Goal: Task Accomplishment & Management: Manage account settings

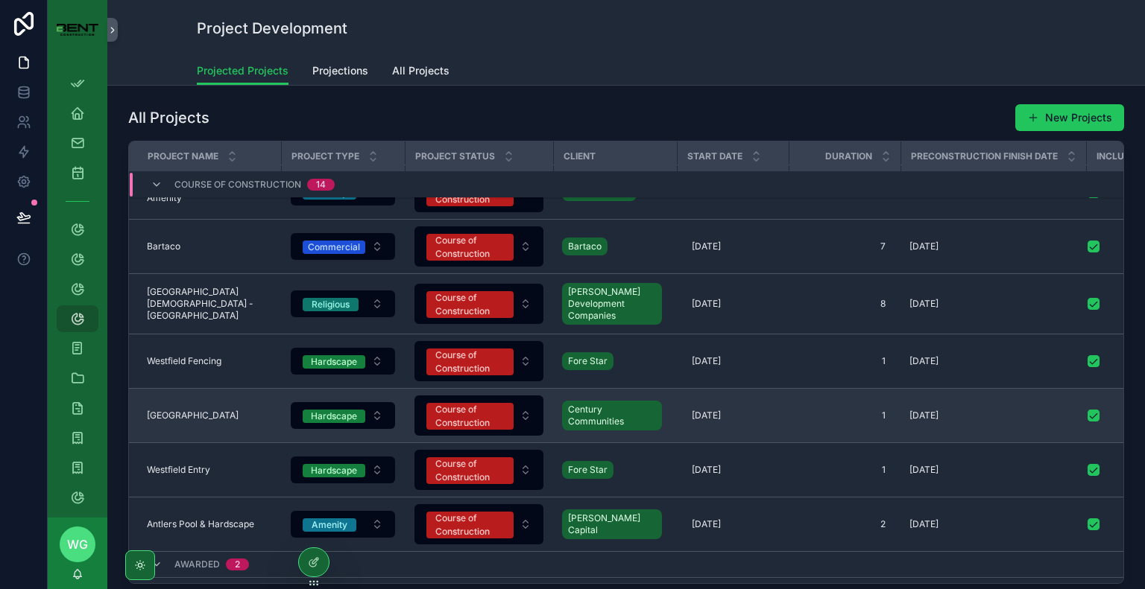
scroll to position [551, 0]
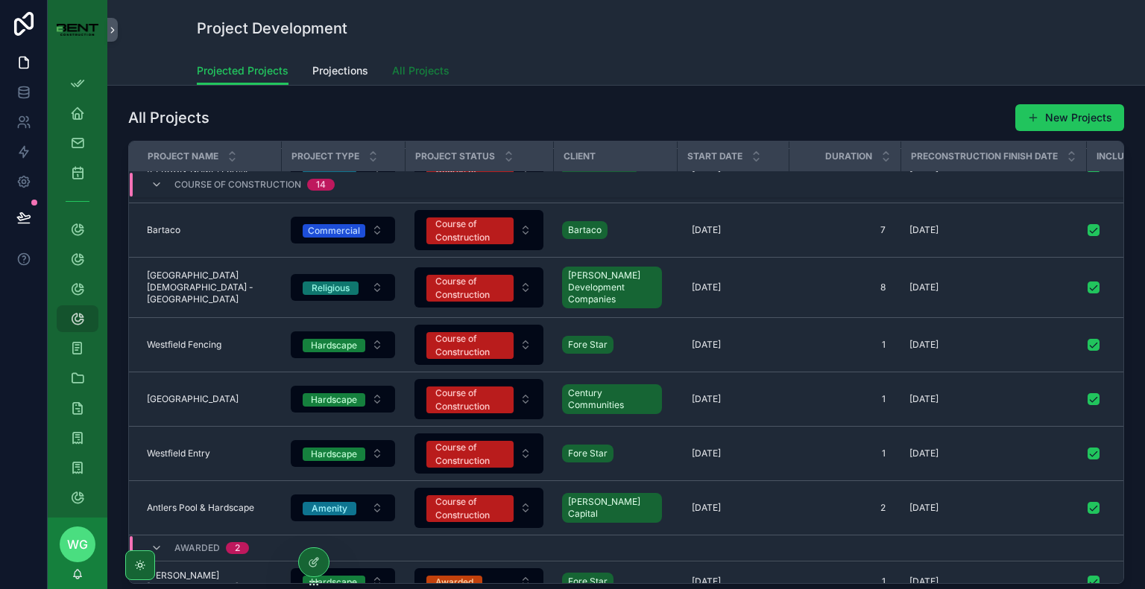
click at [427, 79] on link "All Projects" at bounding box center [420, 72] width 57 height 30
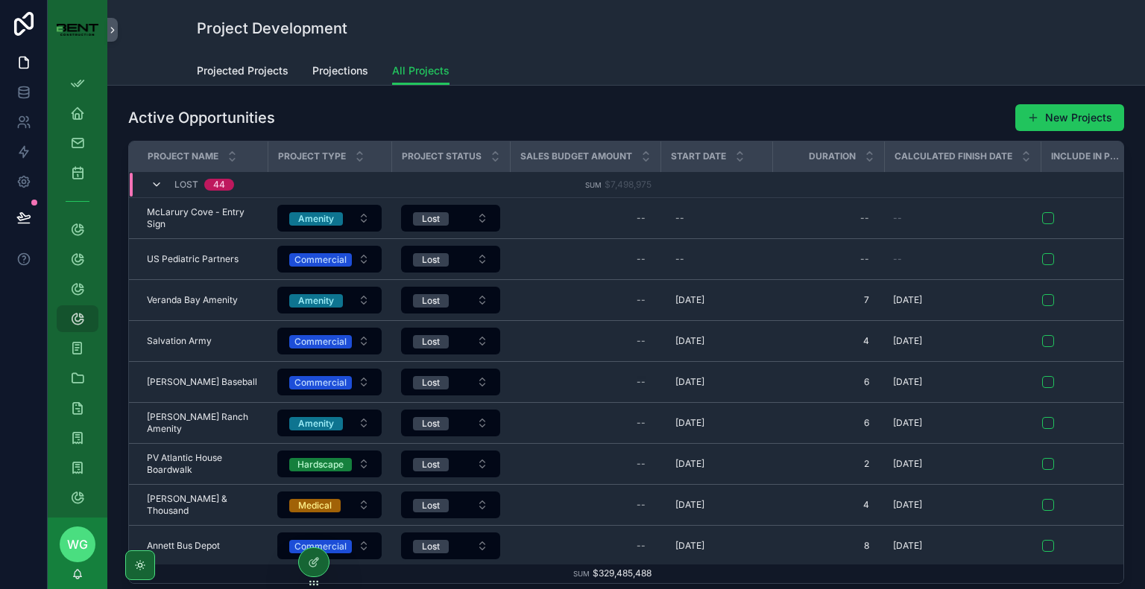
click at [154, 183] on icon "scrollable content" at bounding box center [157, 185] width 12 height 12
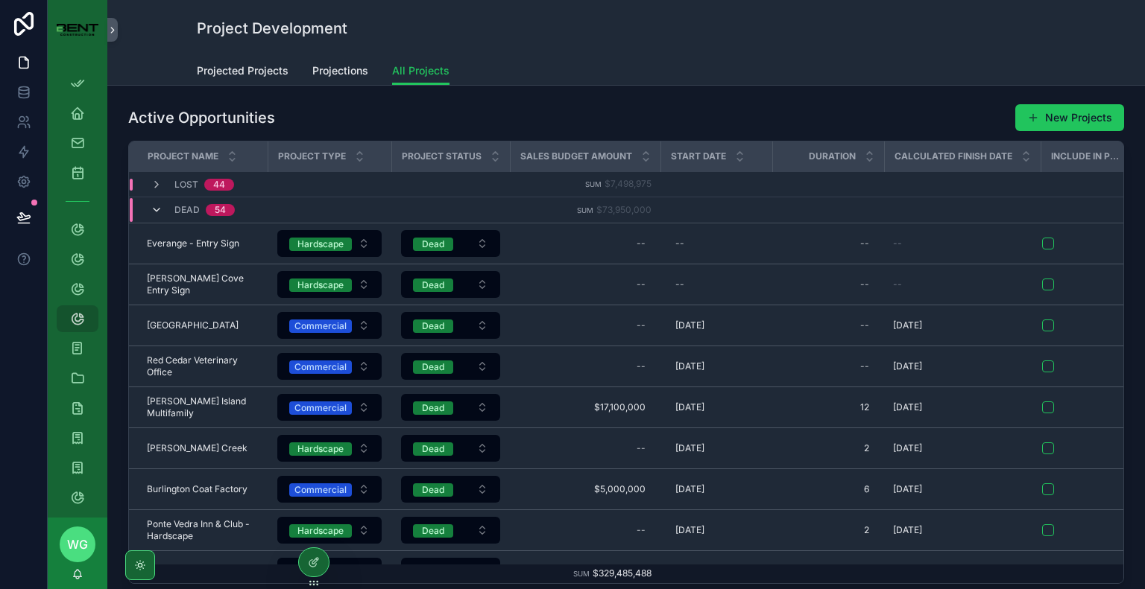
click at [158, 211] on icon "scrollable content" at bounding box center [157, 210] width 12 height 12
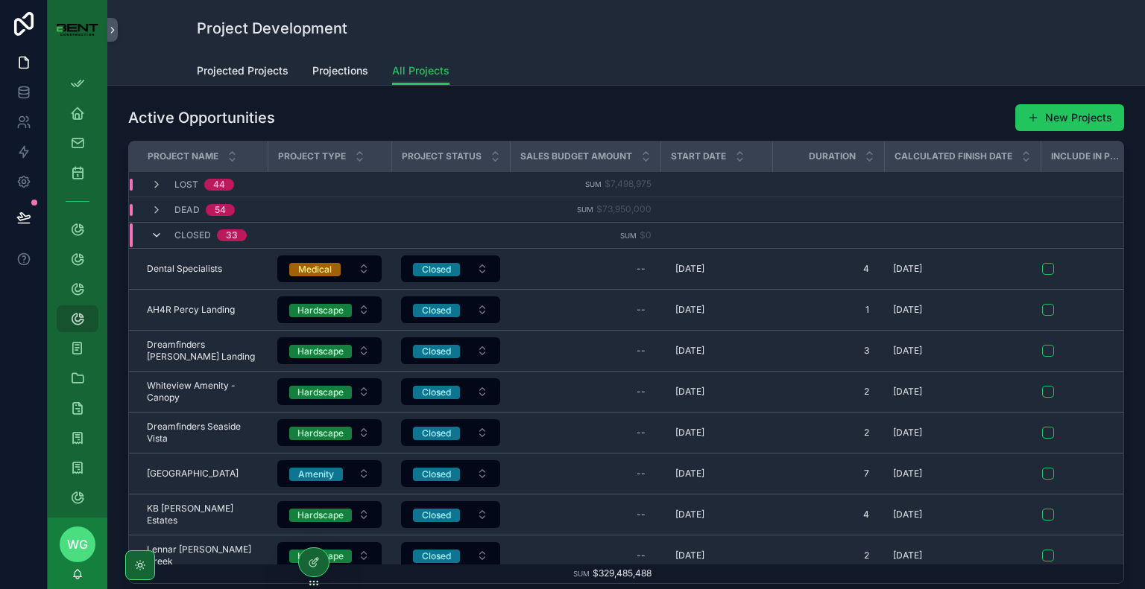
click at [158, 240] on icon "scrollable content" at bounding box center [157, 236] width 12 height 12
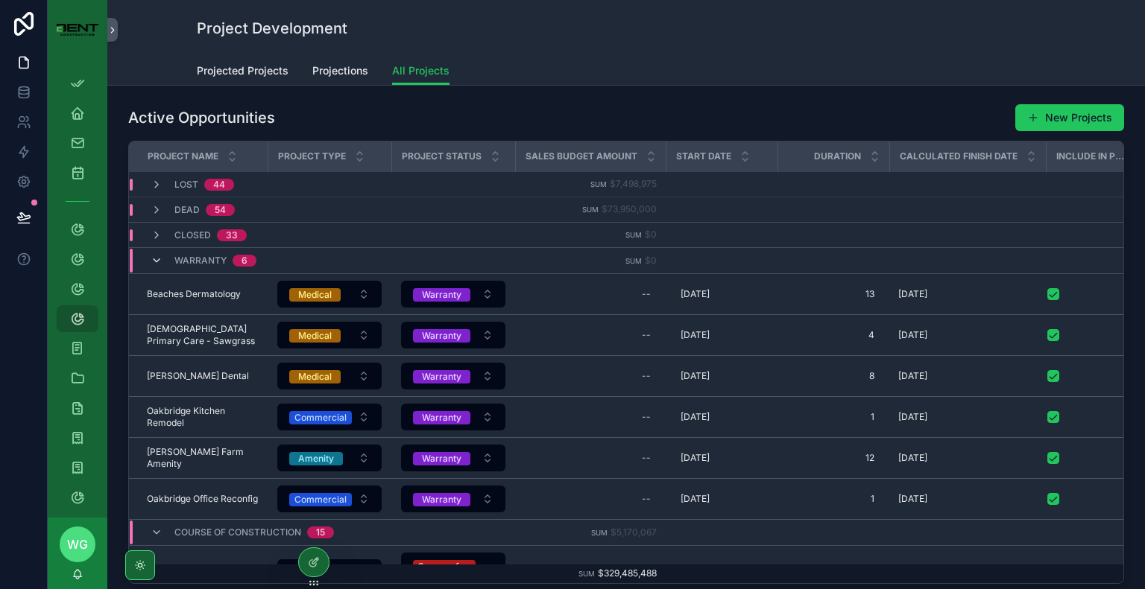
click at [154, 260] on icon "scrollable content" at bounding box center [157, 261] width 12 height 12
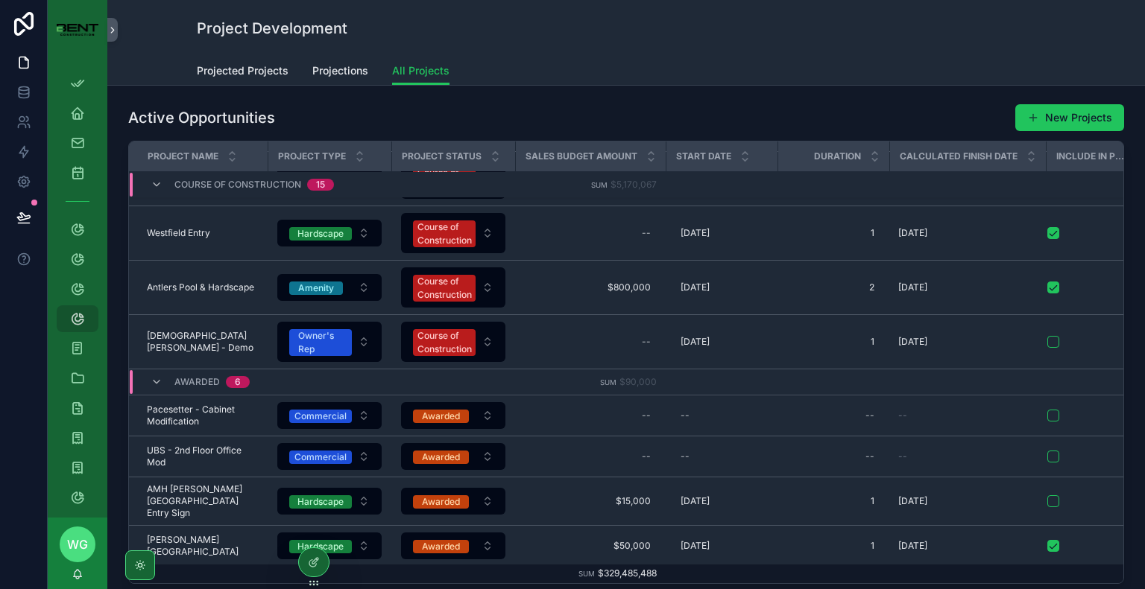
scroll to position [903, 0]
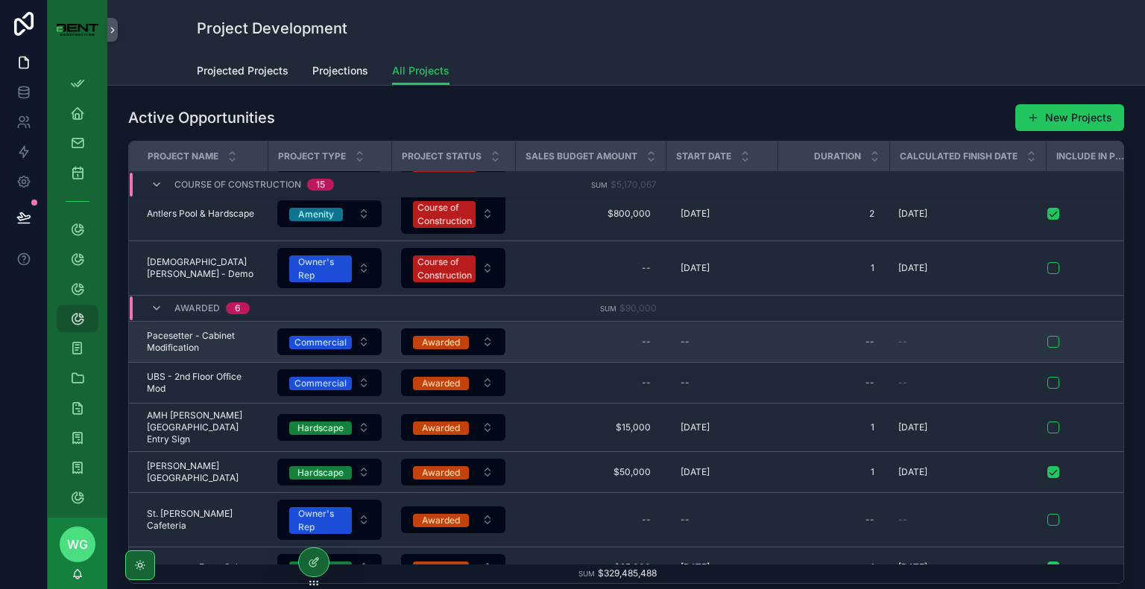
click at [1059, 349] on form "scrollable content" at bounding box center [1092, 341] width 93 height 13
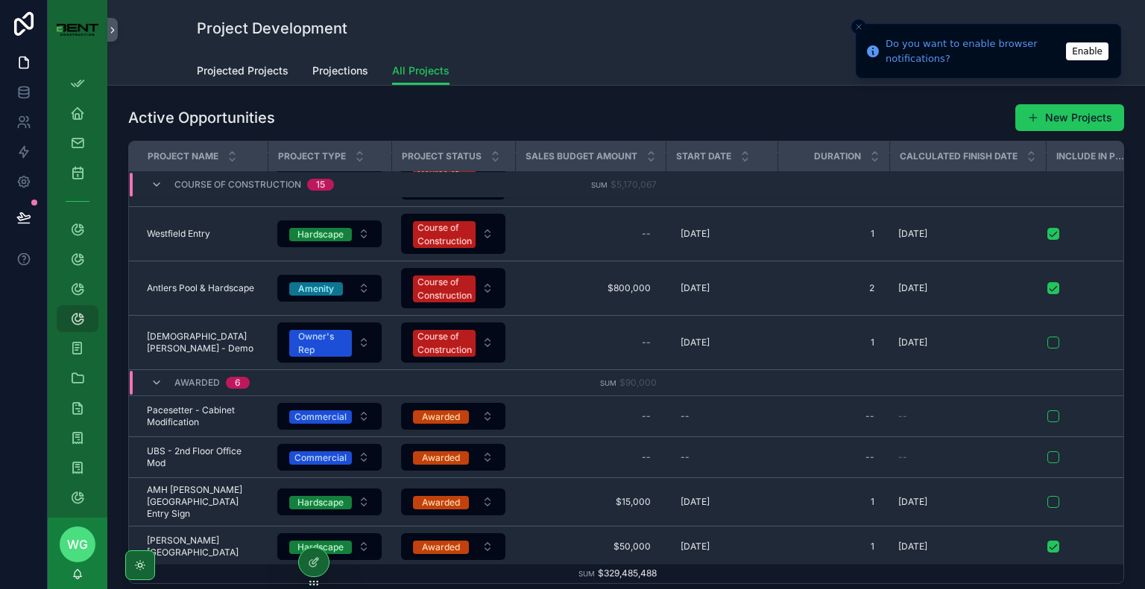
scroll to position [749, 0]
click at [215, 66] on span "Projected Projects" at bounding box center [243, 70] width 92 height 15
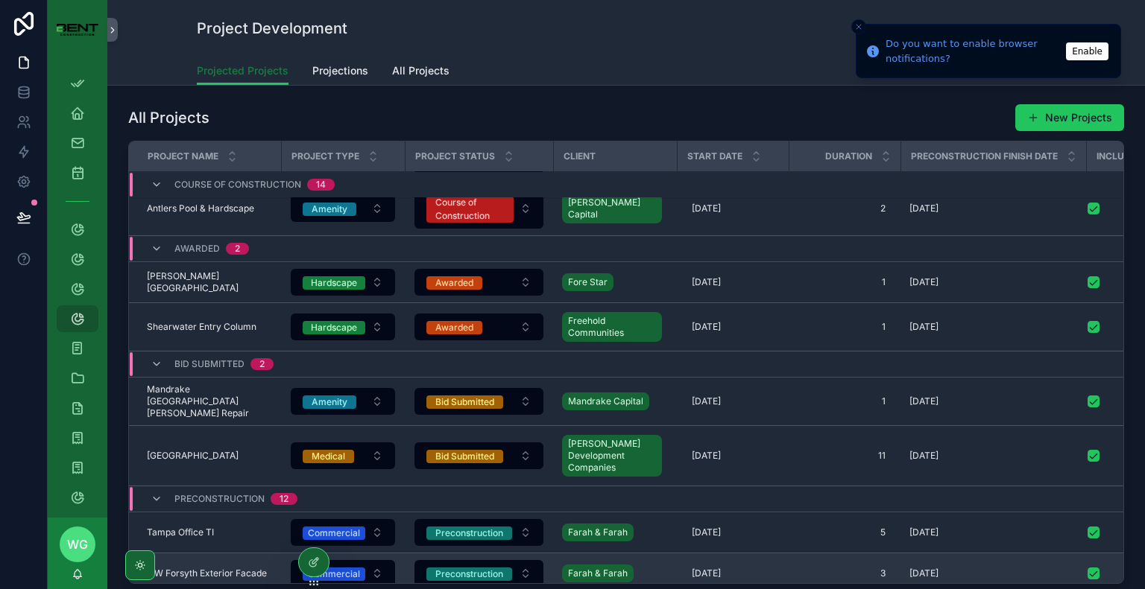
scroll to position [778, 0]
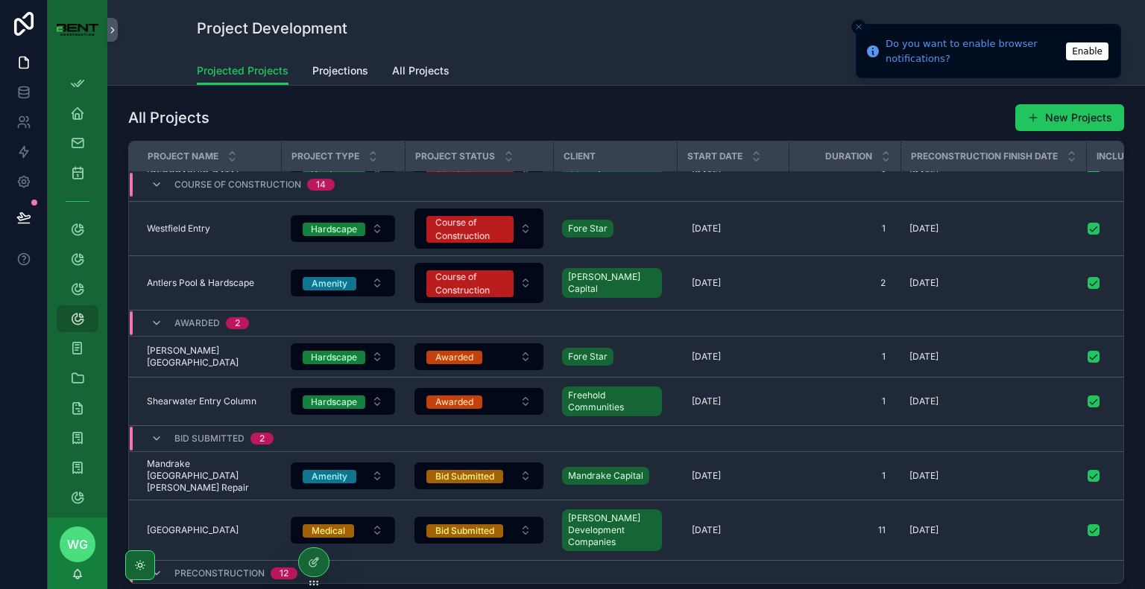
click at [364, 72] on div "Projected Projects Projections All Projects" at bounding box center [626, 71] width 858 height 28
click at [327, 77] on span "Projections" at bounding box center [340, 70] width 56 height 15
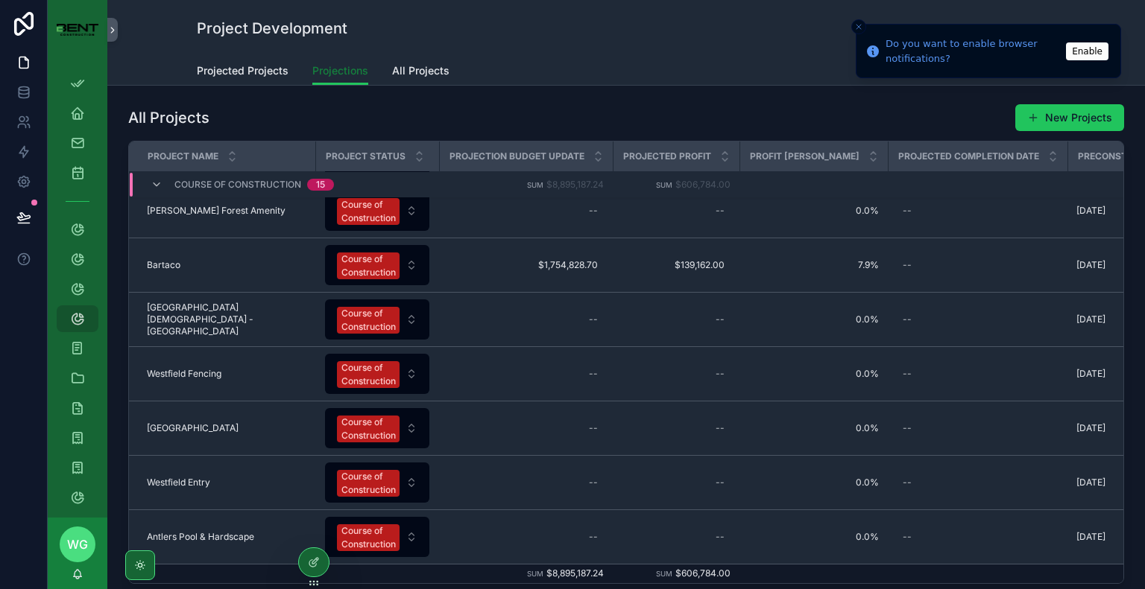
scroll to position [458, 0]
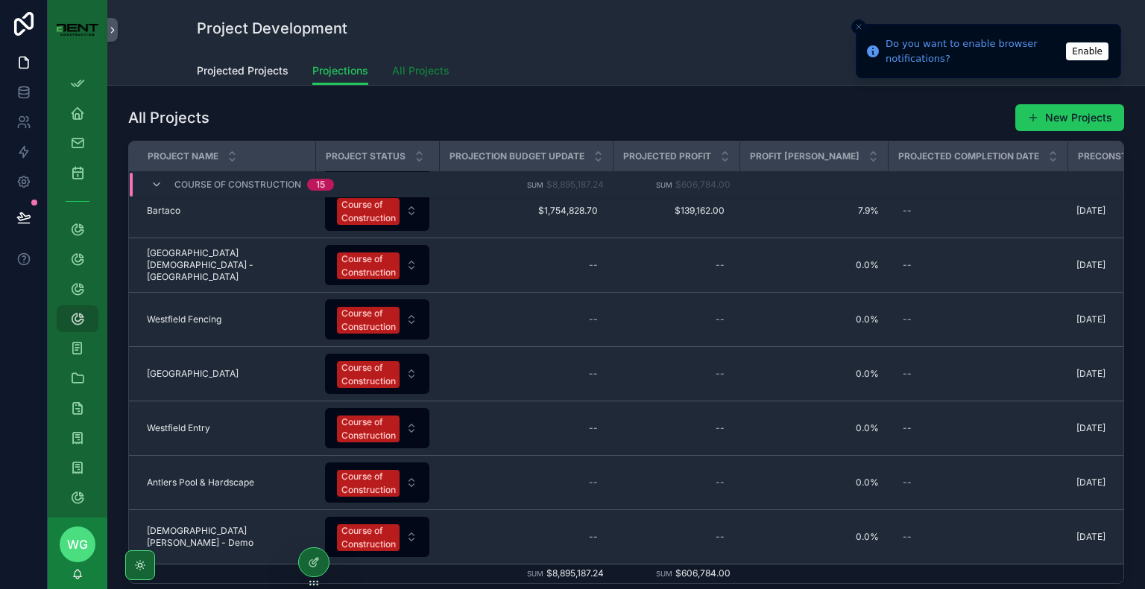
click at [422, 75] on span "All Projects" at bounding box center [420, 70] width 57 height 15
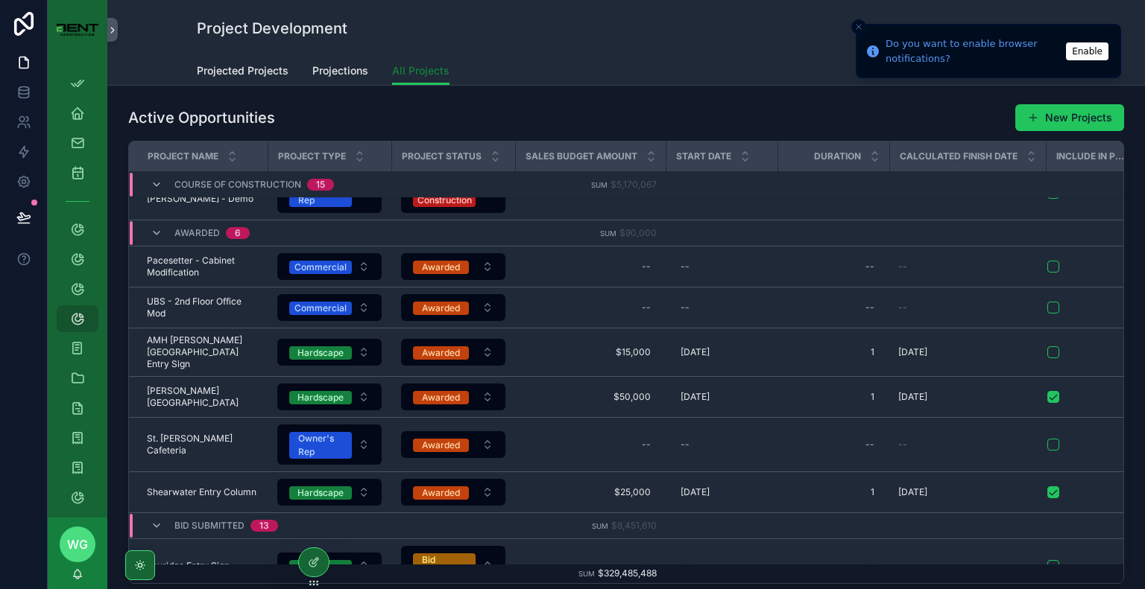
scroll to position [823, 0]
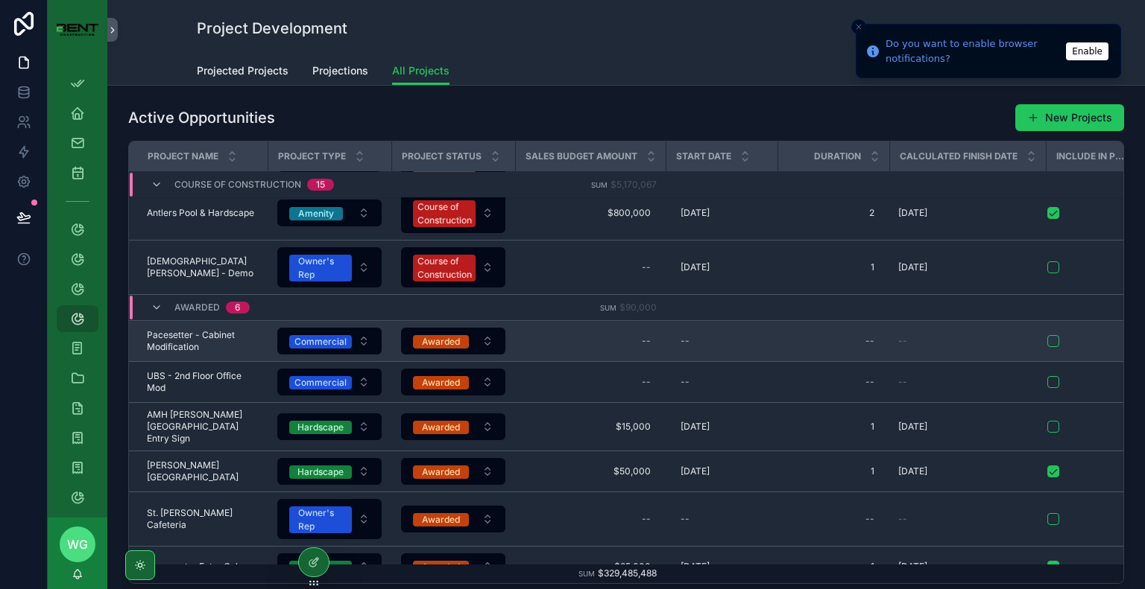
click at [1049, 348] on form "scrollable content" at bounding box center [1092, 341] width 93 height 13
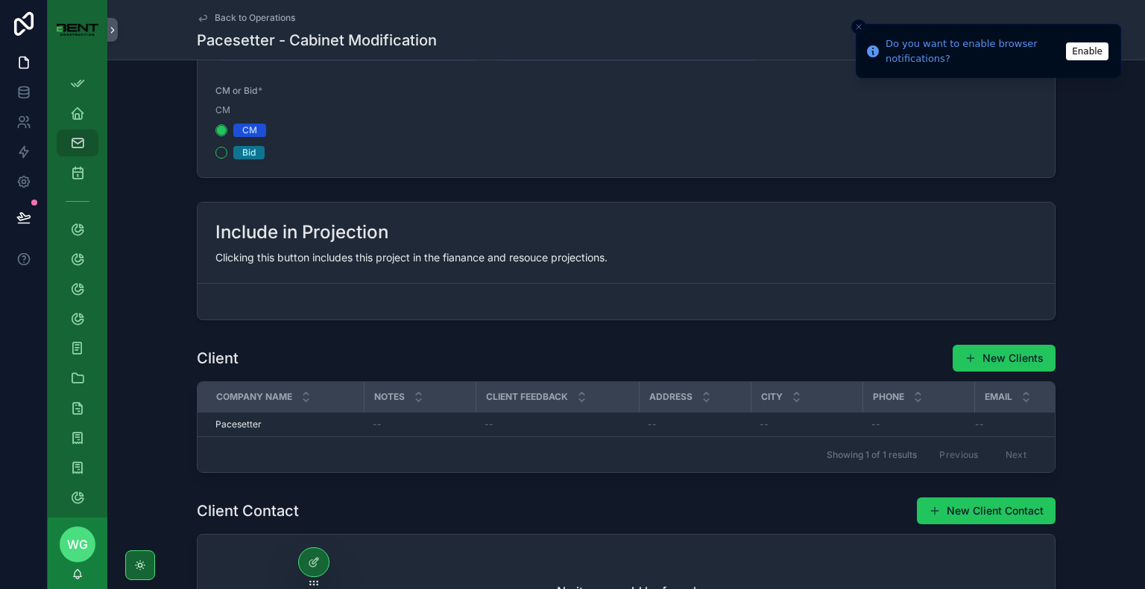
scroll to position [596, 0]
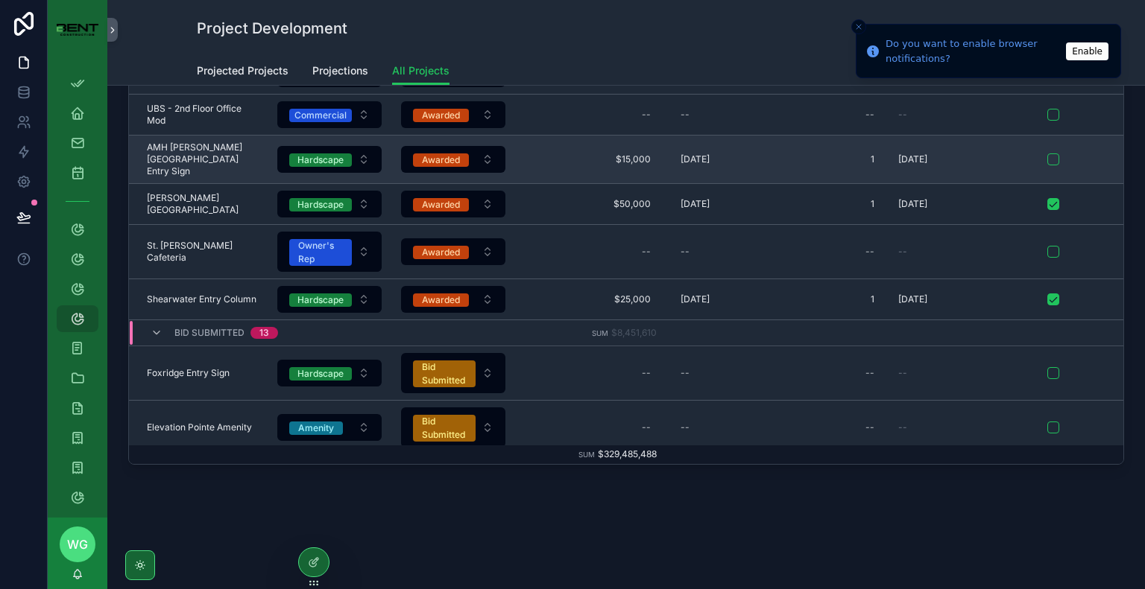
scroll to position [823, 0]
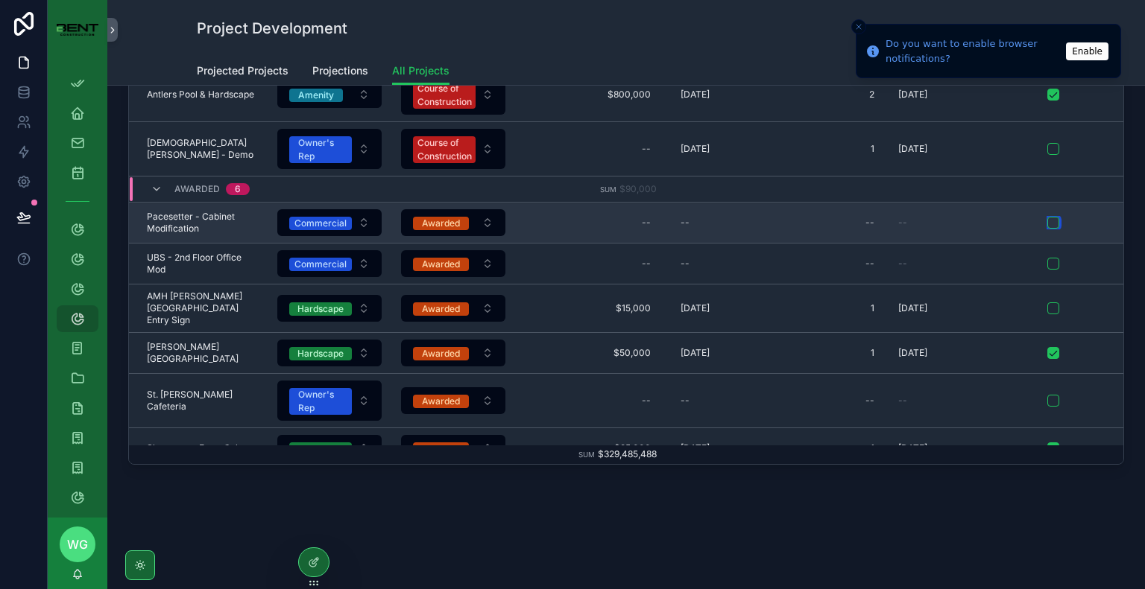
click at [1051, 219] on button "scrollable content" at bounding box center [1053, 223] width 12 height 12
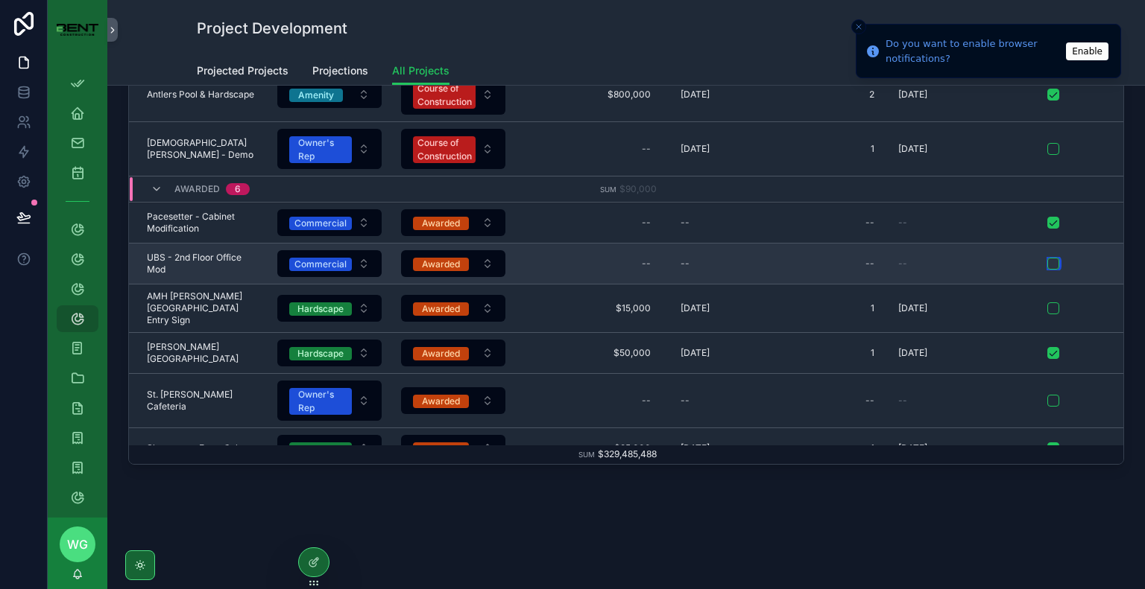
click at [1051, 268] on button "scrollable content" at bounding box center [1053, 264] width 12 height 12
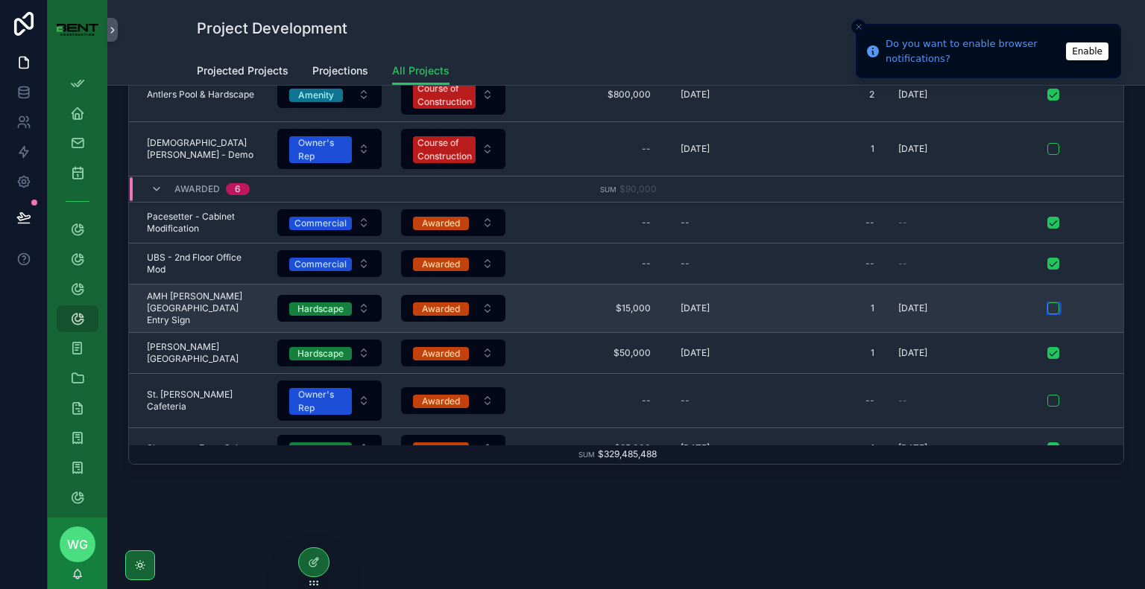
click at [1052, 308] on button "scrollable content" at bounding box center [1053, 309] width 12 height 12
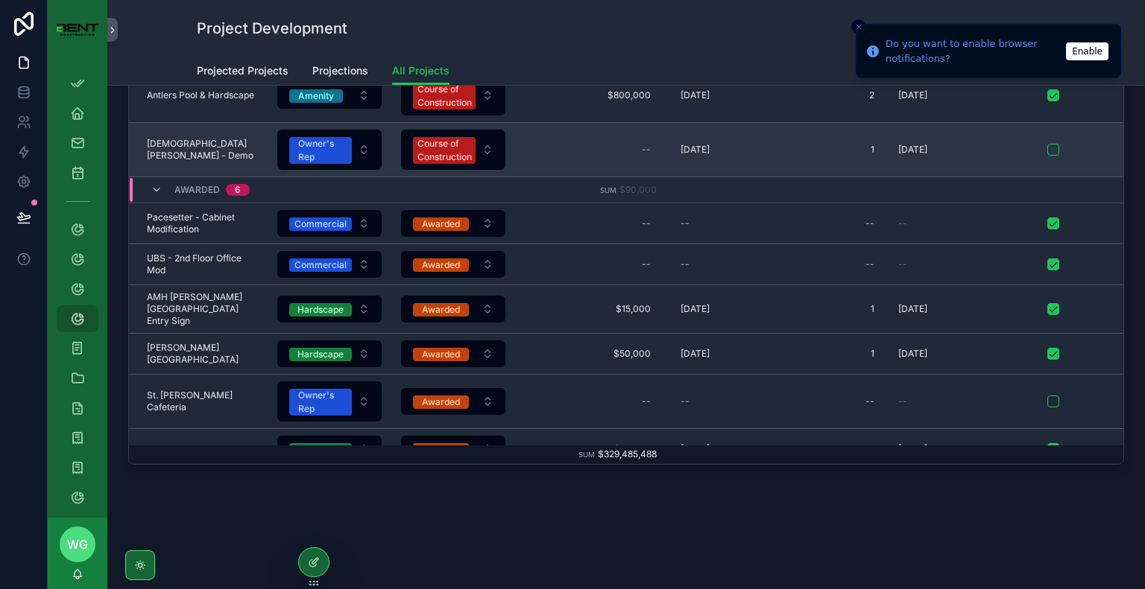
scroll to position [747, 0]
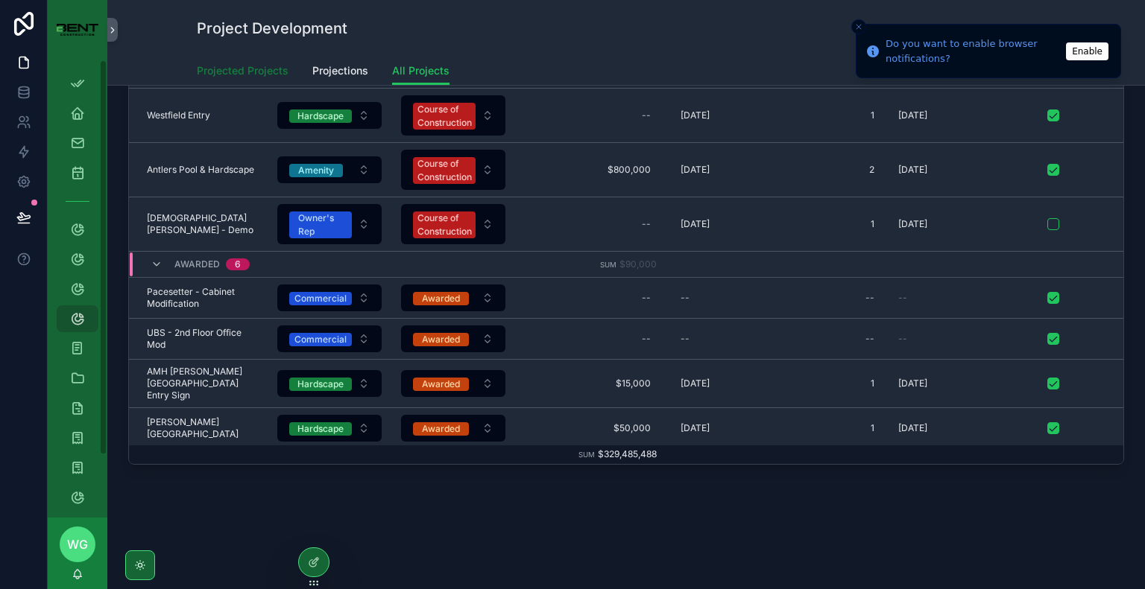
click at [203, 74] on span "Projected Projects" at bounding box center [243, 70] width 92 height 15
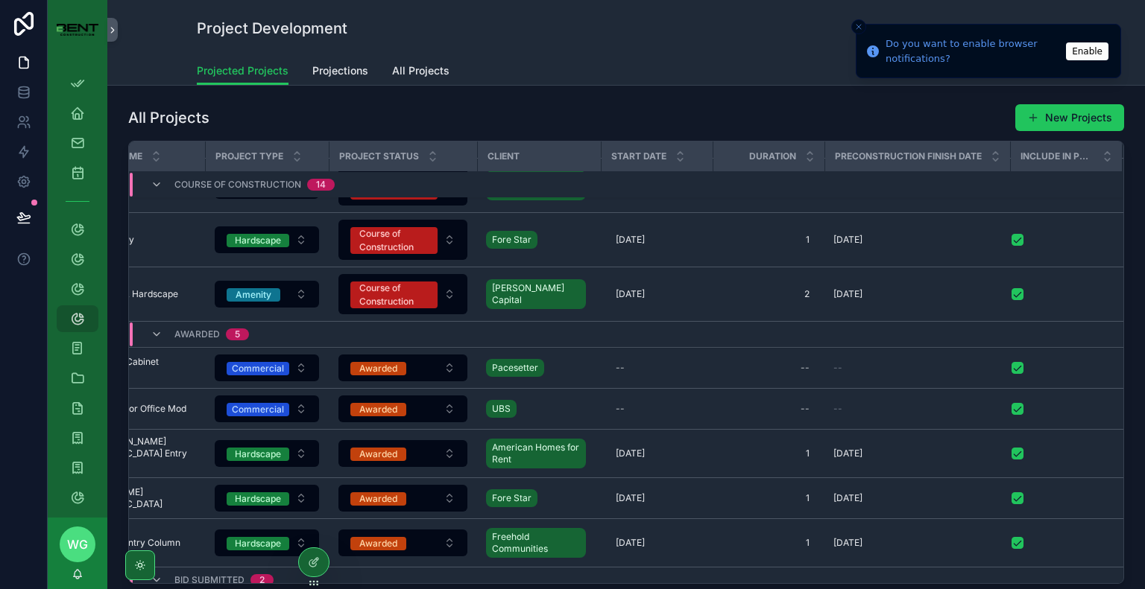
scroll to position [767, 0]
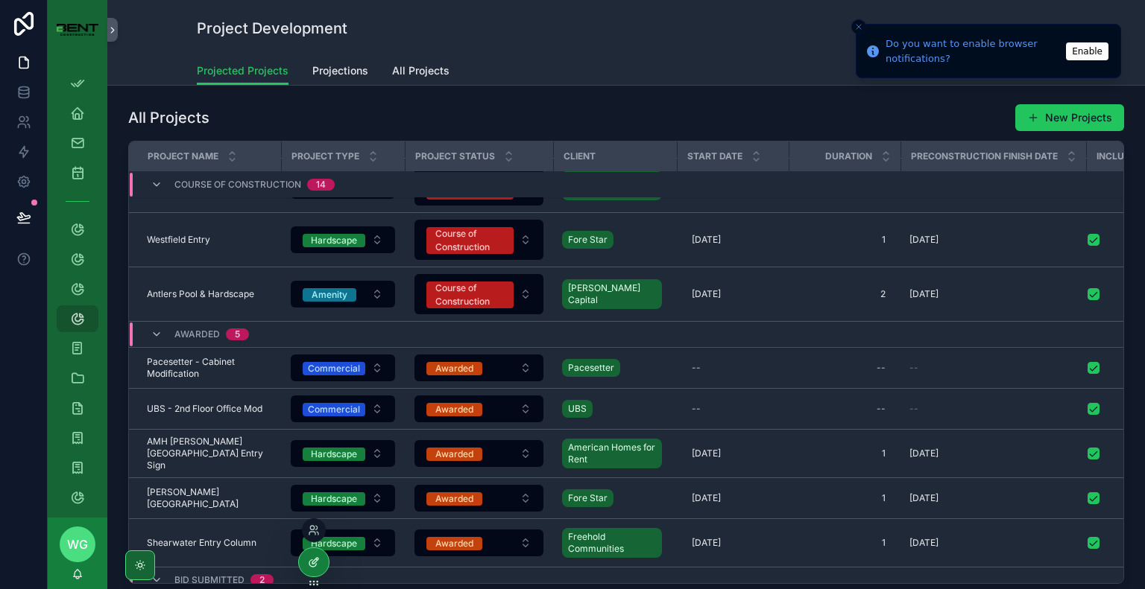
click at [313, 560] on icon at bounding box center [314, 563] width 12 height 12
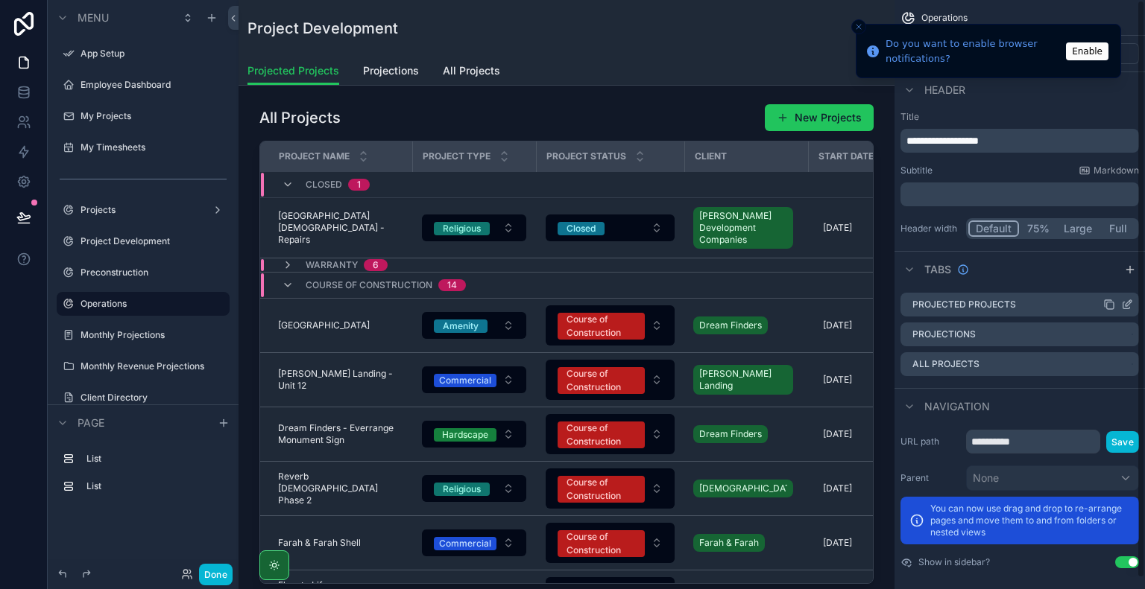
scroll to position [0, 0]
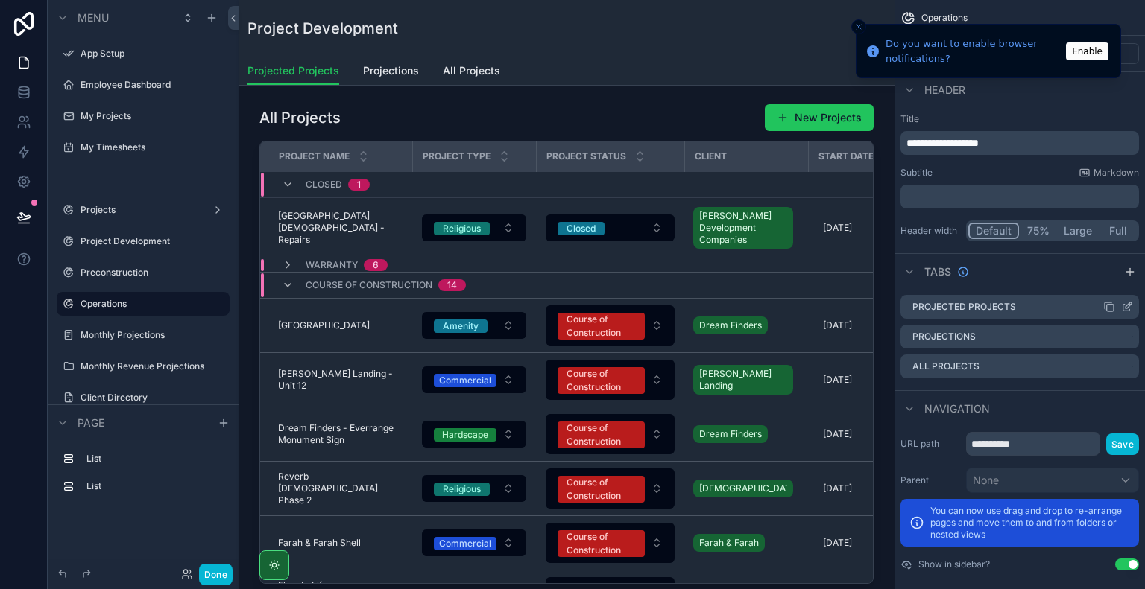
click at [975, 300] on div "Projected Projects" at bounding box center [1019, 307] width 238 height 24
click at [1129, 306] on icon "scrollable content" at bounding box center [1127, 307] width 12 height 12
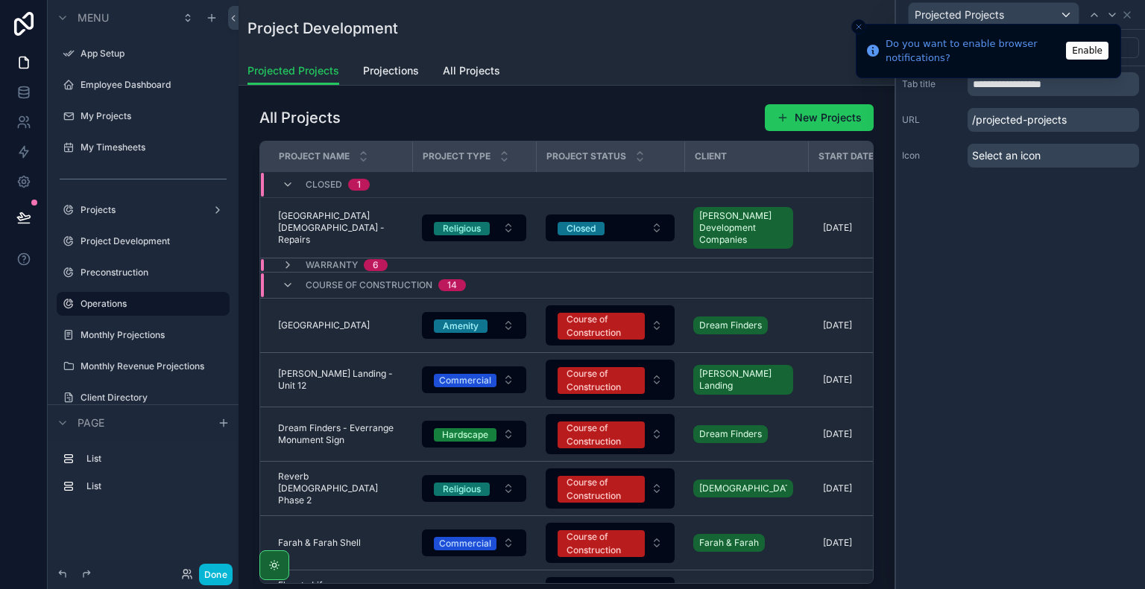
click at [853, 25] on button "Close toast" at bounding box center [858, 26] width 15 height 15
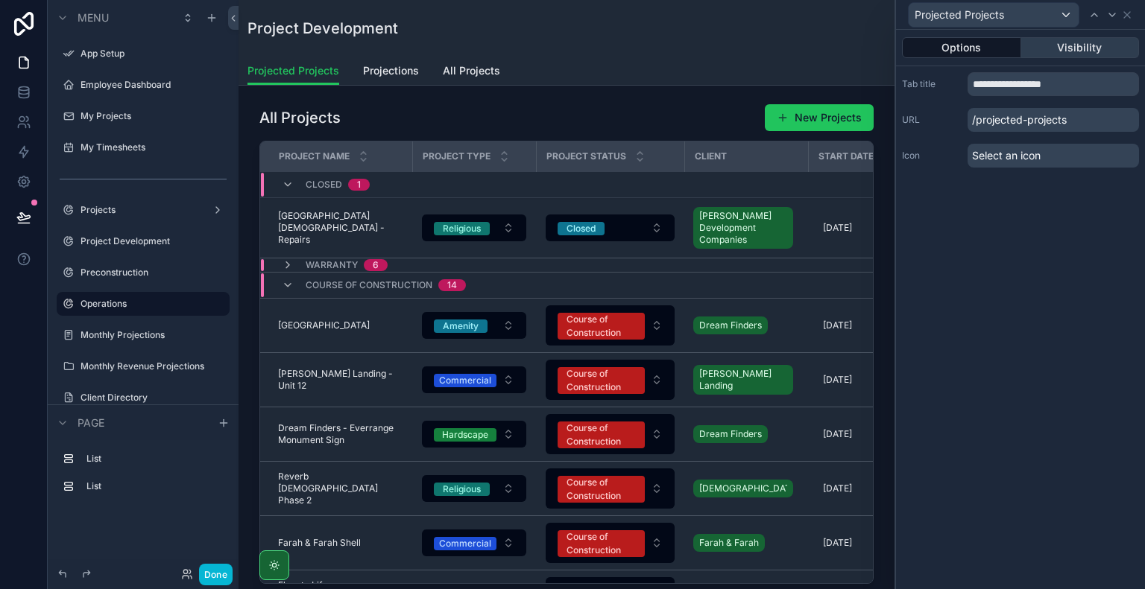
click at [1047, 49] on button "Visibility" at bounding box center [1080, 47] width 118 height 21
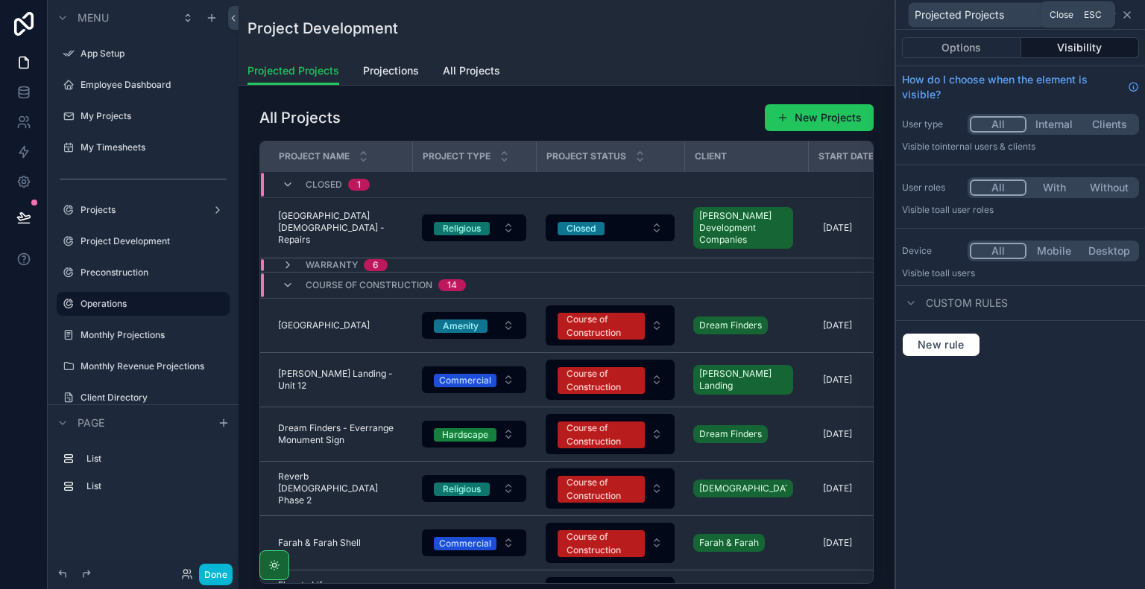
click at [1123, 16] on icon at bounding box center [1127, 15] width 12 height 12
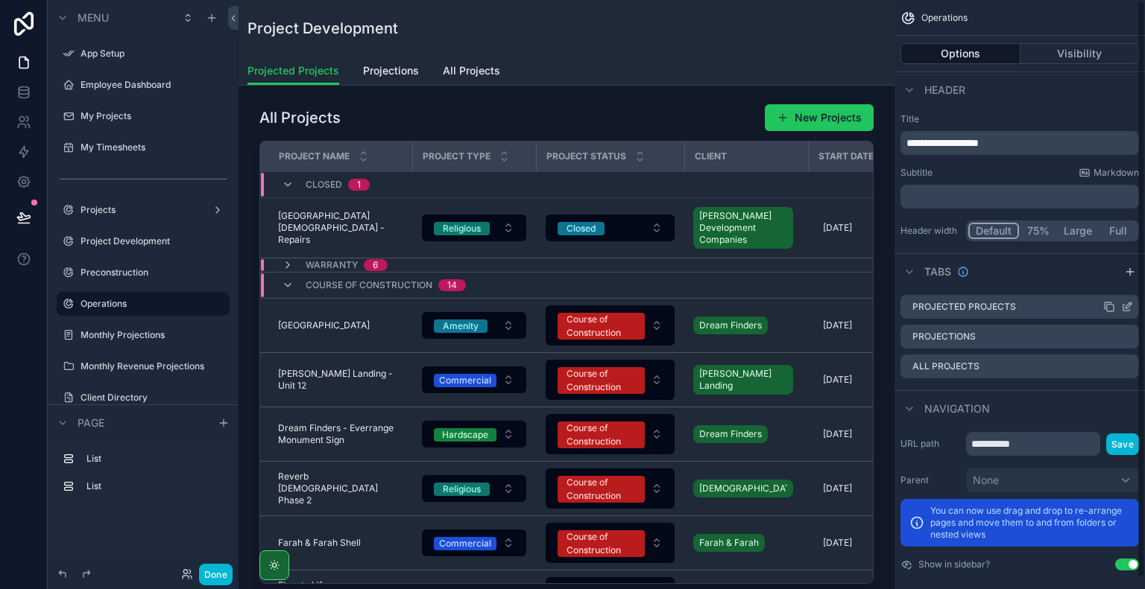
click at [969, 307] on label "Projected Projects" at bounding box center [964, 307] width 104 height 12
click at [980, 344] on div "Projections" at bounding box center [1019, 337] width 238 height 25
click at [917, 310] on label "Projected Projects" at bounding box center [964, 307] width 104 height 12
click at [1005, 308] on label "Projected Projects" at bounding box center [964, 307] width 104 height 12
click at [1124, 306] on icon "scrollable content" at bounding box center [1127, 307] width 12 height 12
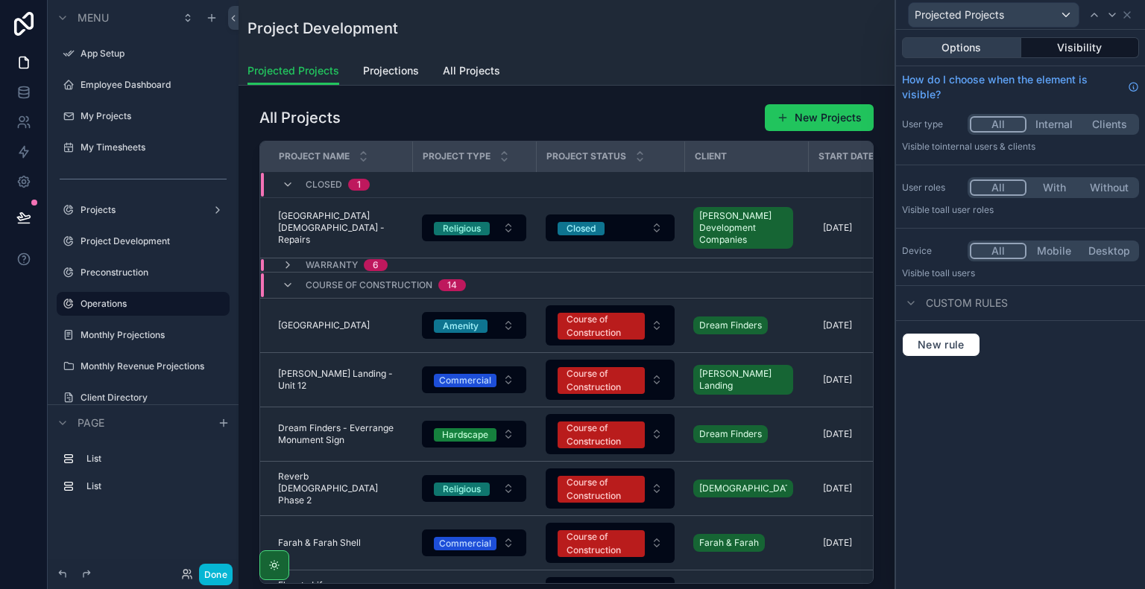
click at [987, 41] on button "Options" at bounding box center [961, 47] width 119 height 21
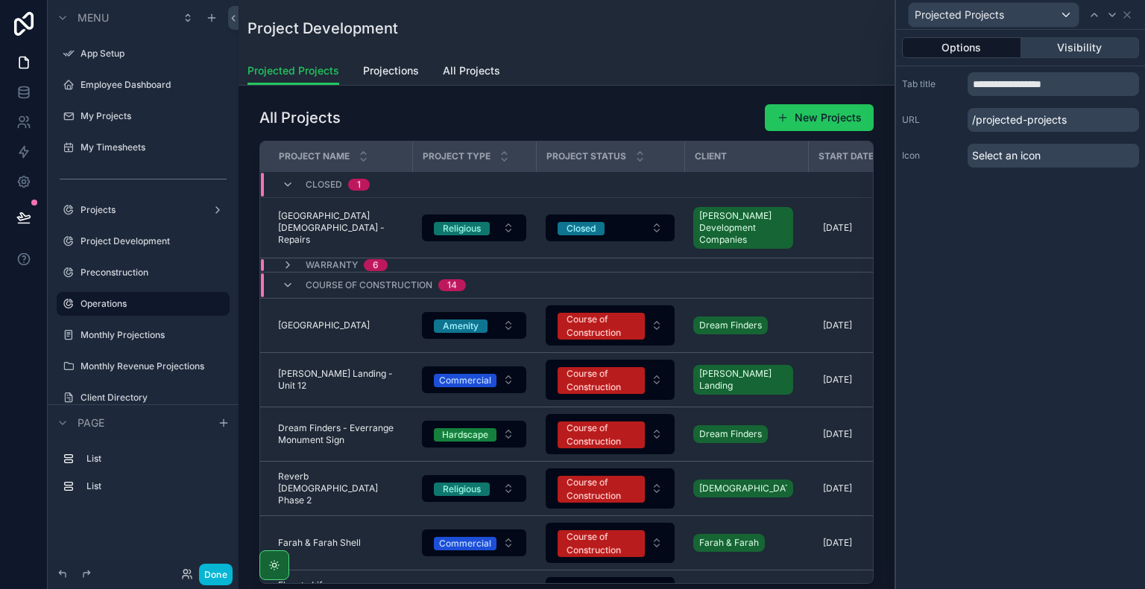
click at [1064, 47] on button "Visibility" at bounding box center [1080, 47] width 118 height 21
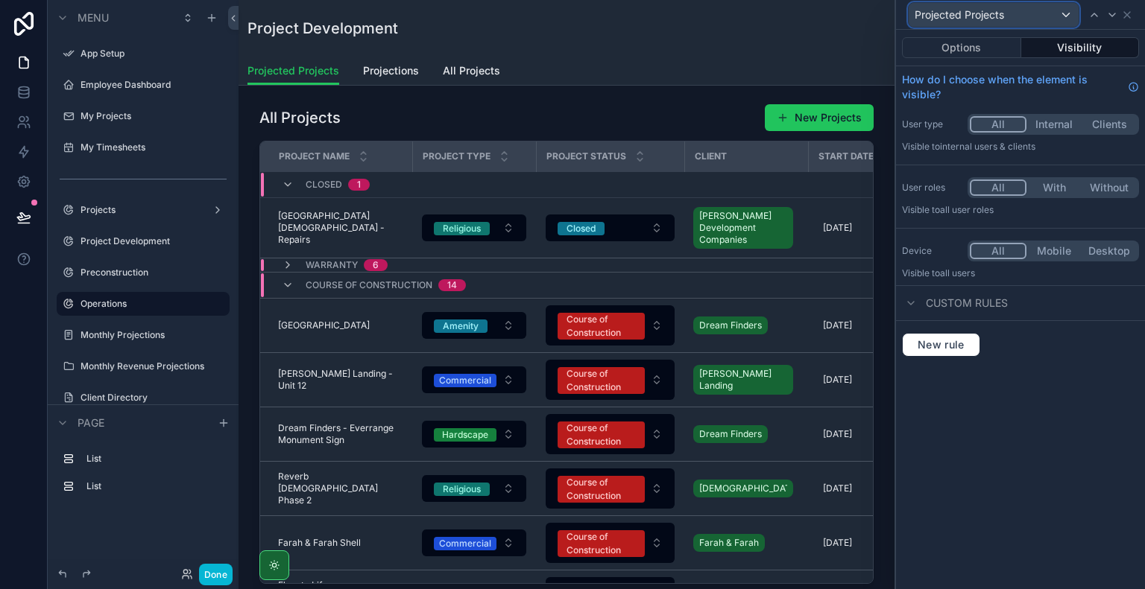
click at [1001, 17] on span "Projected Projects" at bounding box center [958, 14] width 89 height 15
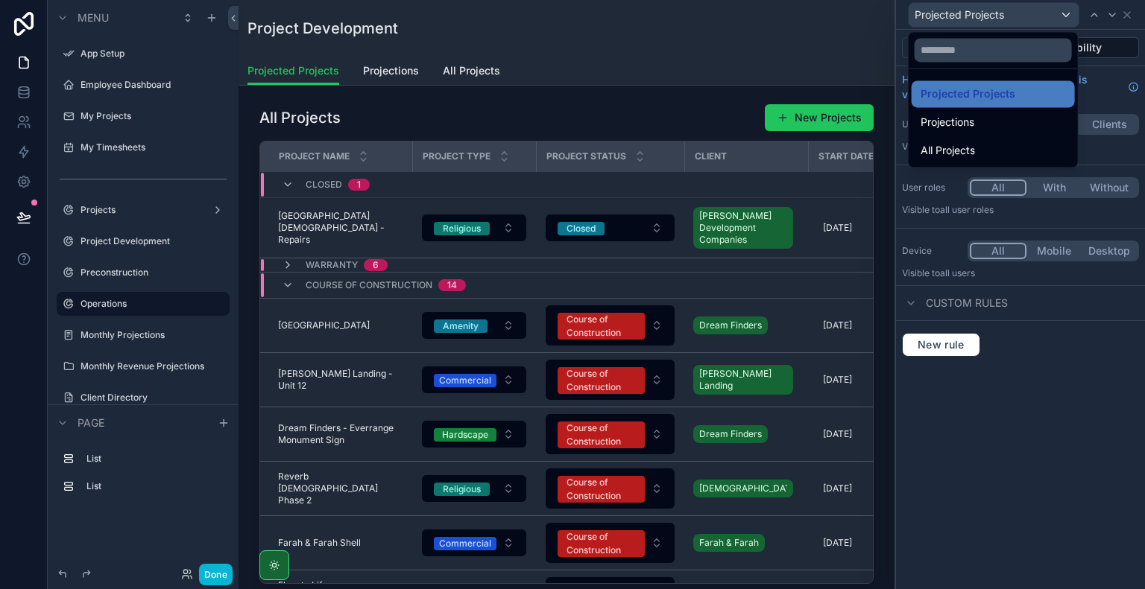
click at [1001, 17] on div at bounding box center [1020, 294] width 249 height 589
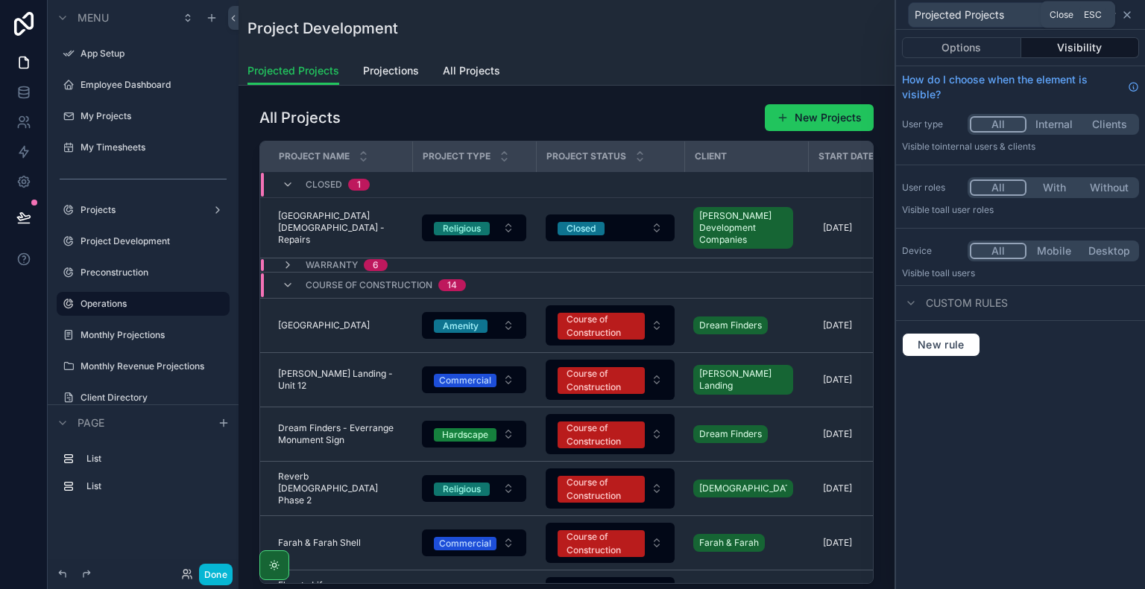
click at [1127, 11] on icon at bounding box center [1127, 15] width 12 height 12
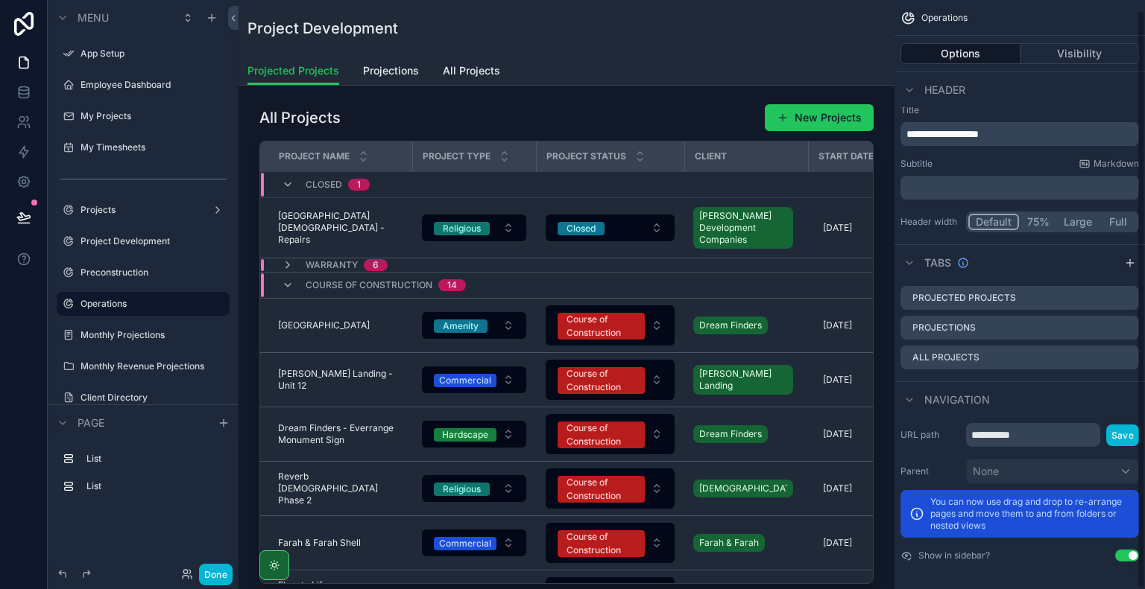
scroll to position [10, 0]
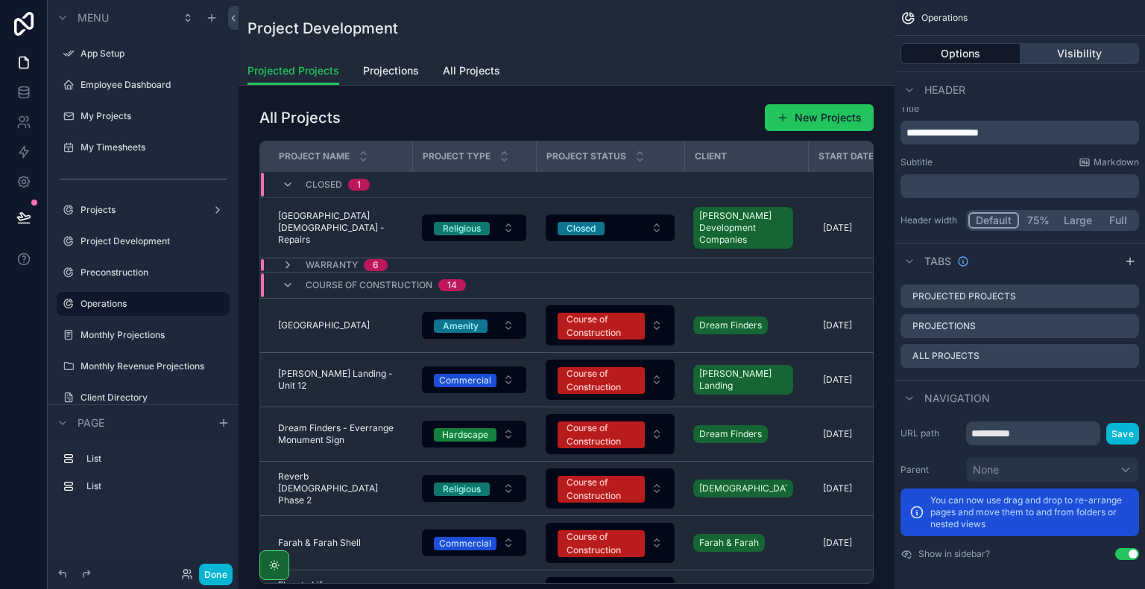
click at [1034, 57] on button "Visibility" at bounding box center [1079, 53] width 119 height 21
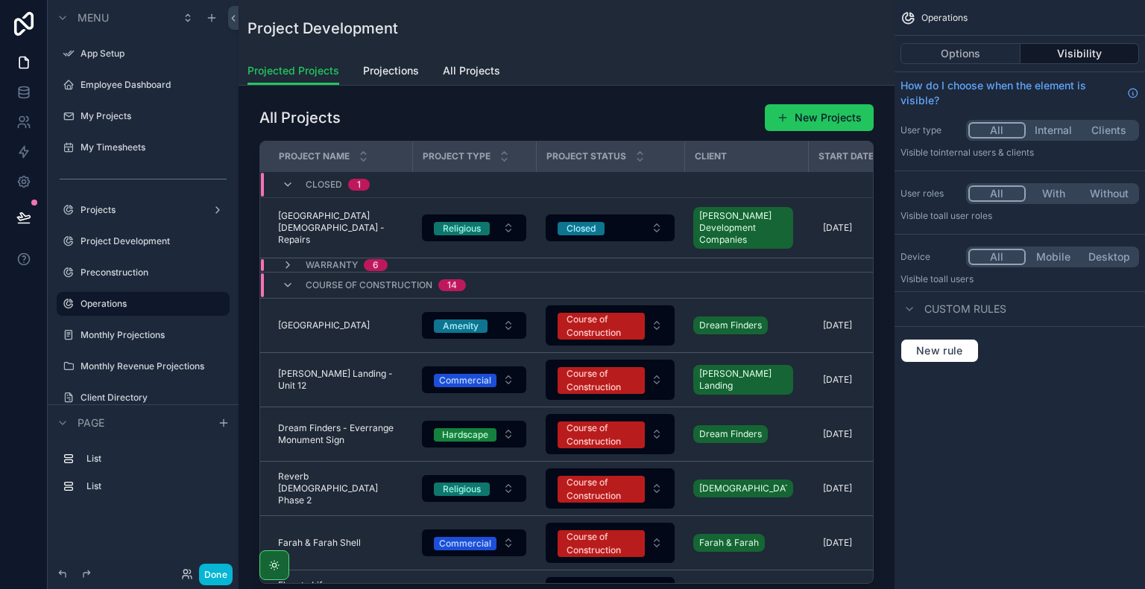
scroll to position [0, 0]
click at [967, 60] on button "Options" at bounding box center [960, 53] width 120 height 21
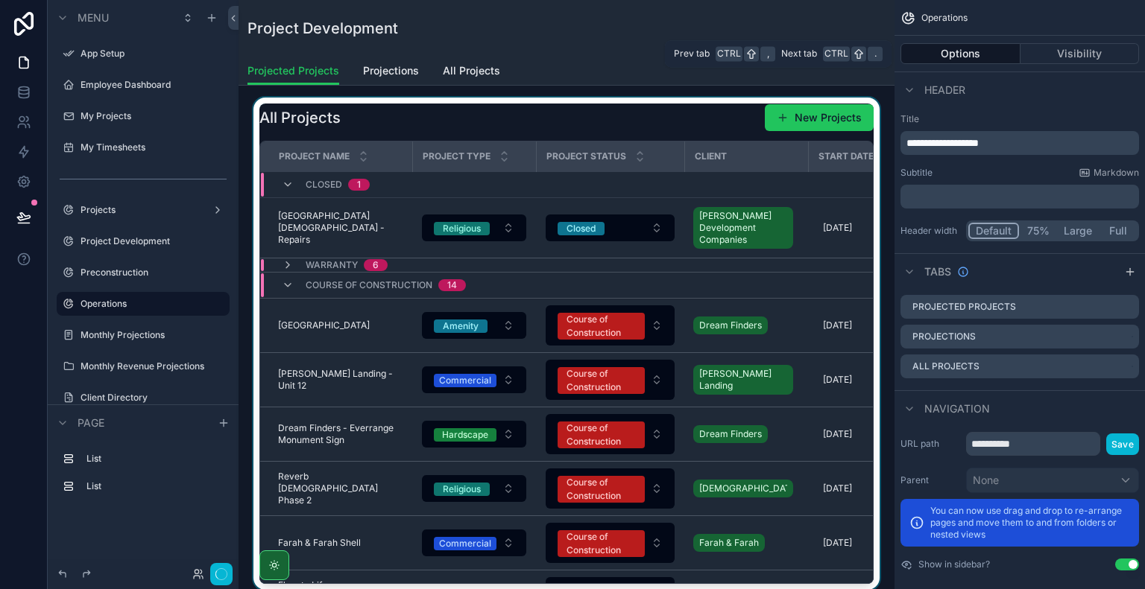
click at [438, 107] on div "scrollable content" at bounding box center [566, 344] width 632 height 493
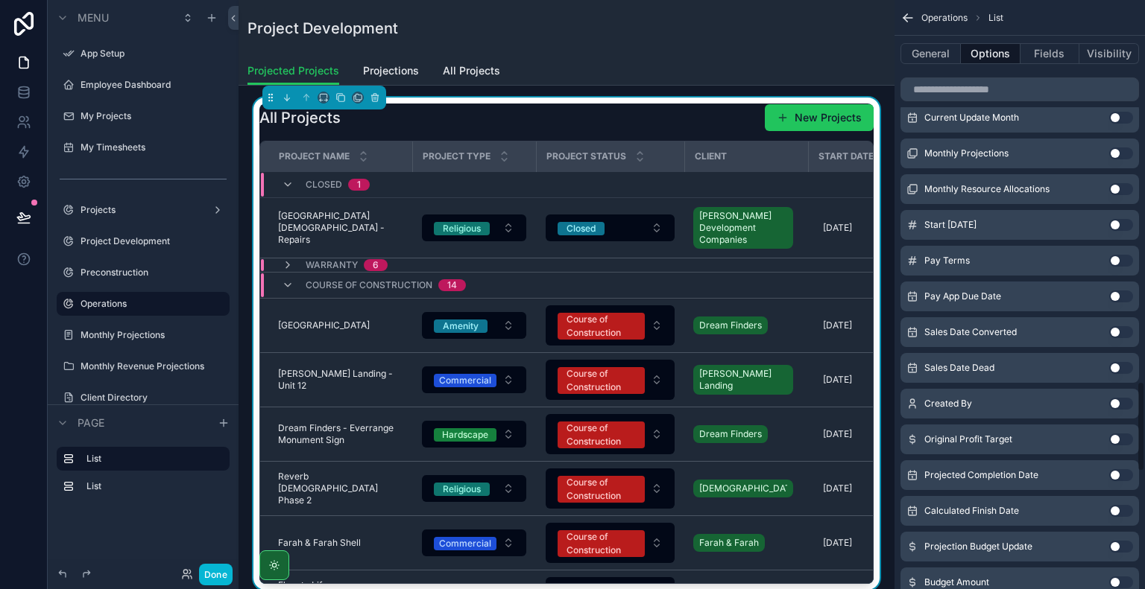
scroll to position [2534, 0]
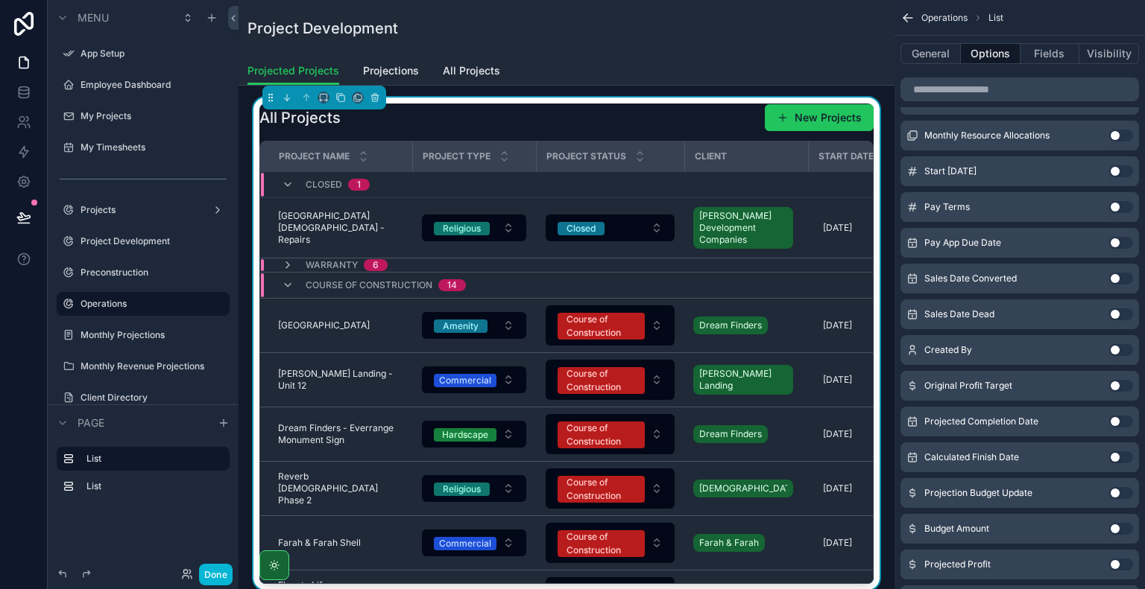
click at [1112, 496] on button "Use setting" at bounding box center [1121, 493] width 24 height 12
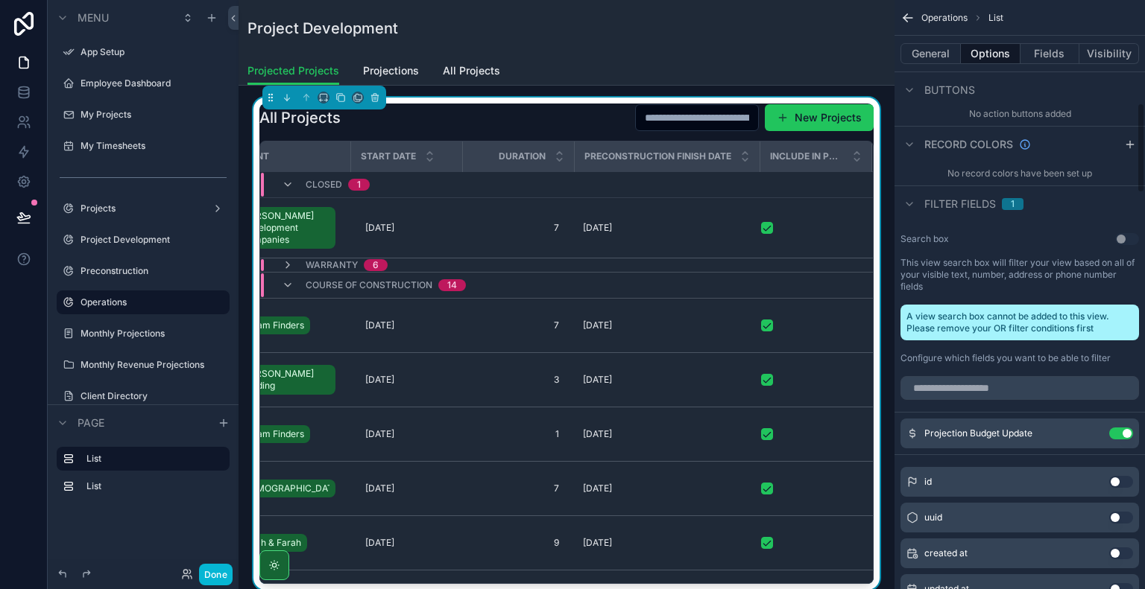
scroll to position [745, 0]
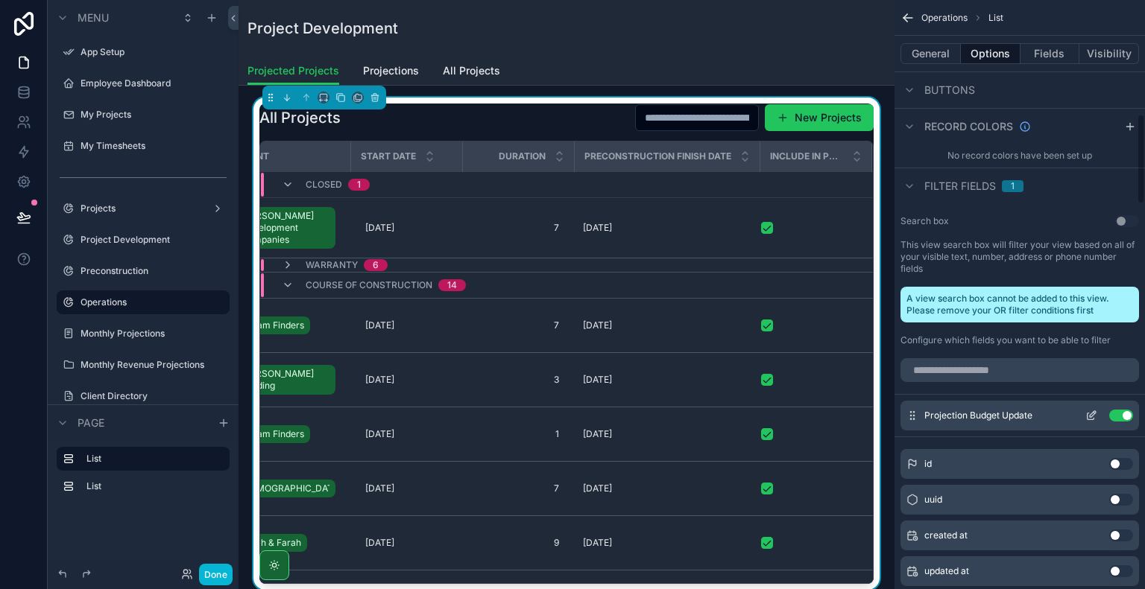
click at [1124, 415] on button "Use setting" at bounding box center [1121, 416] width 24 height 12
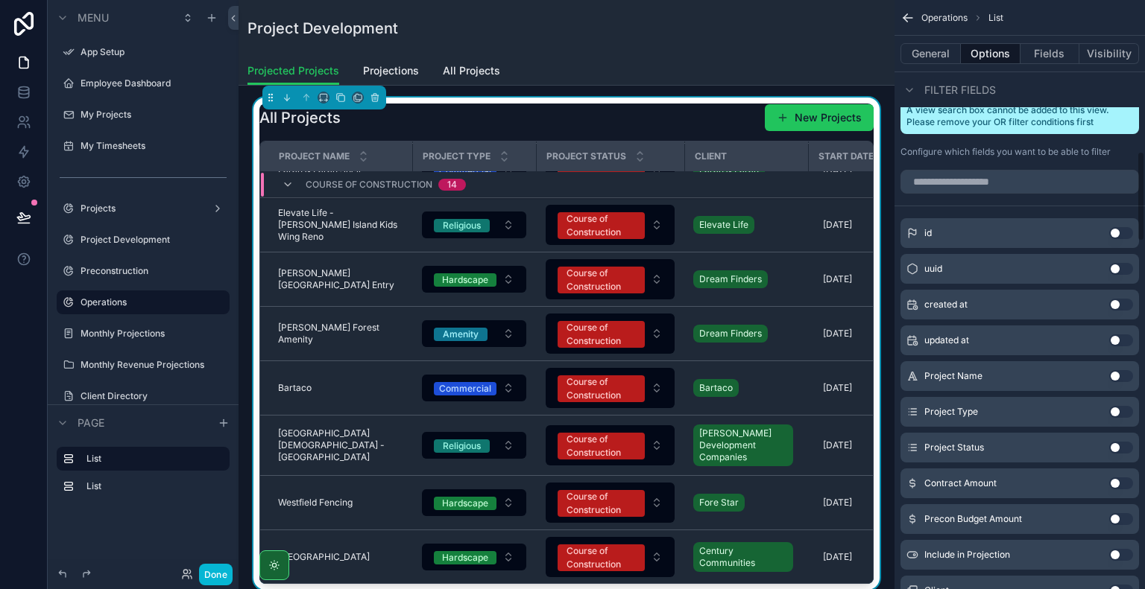
scroll to position [1008, 0]
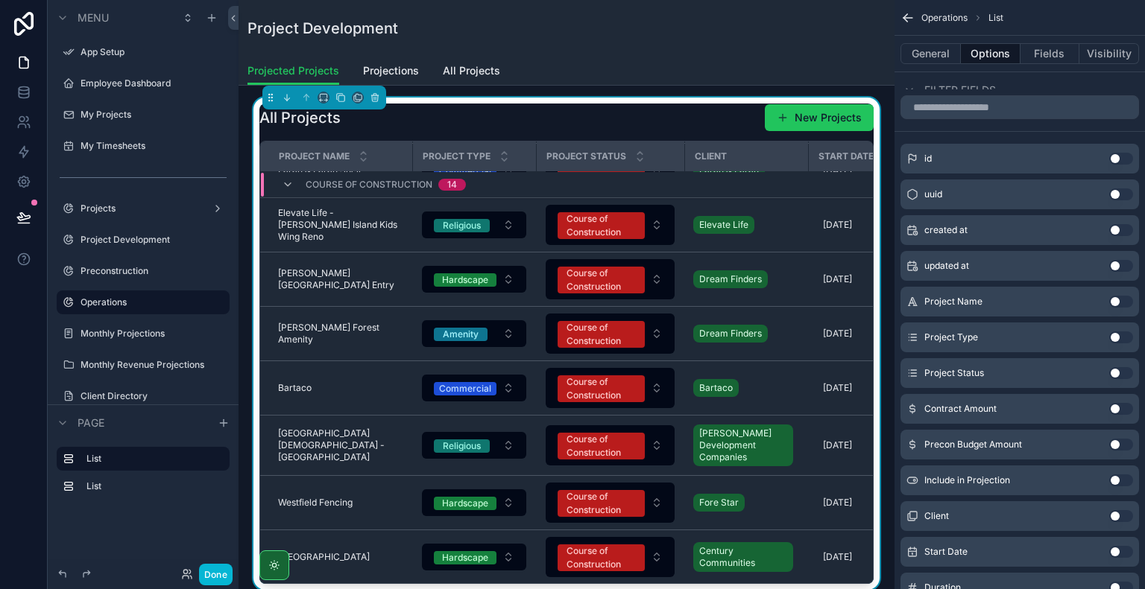
click at [1113, 404] on button "Use setting" at bounding box center [1121, 409] width 24 height 12
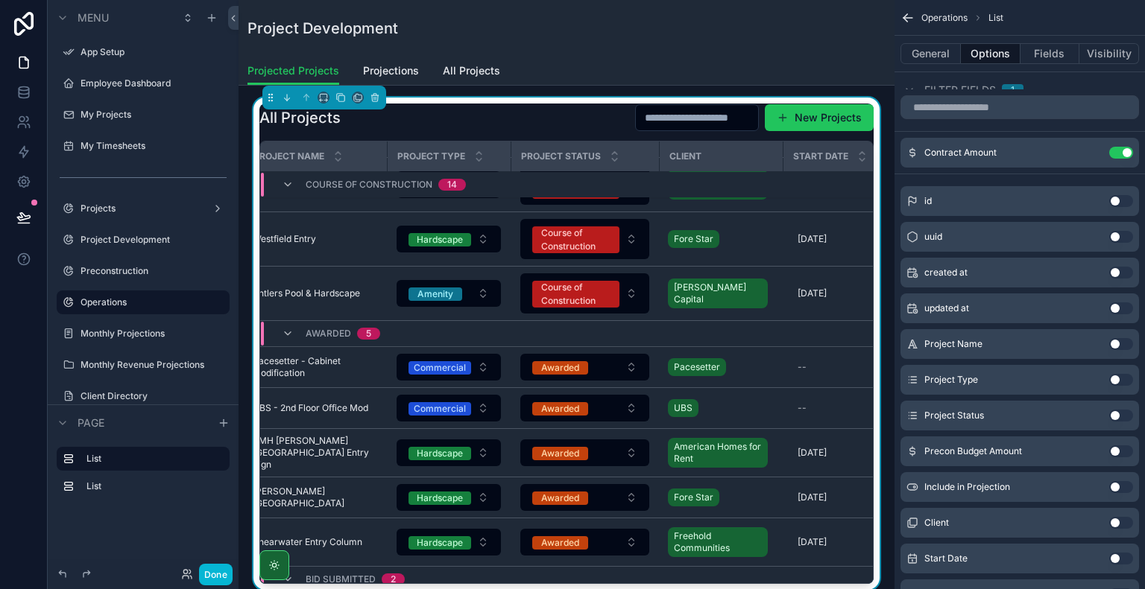
scroll to position [768, 0]
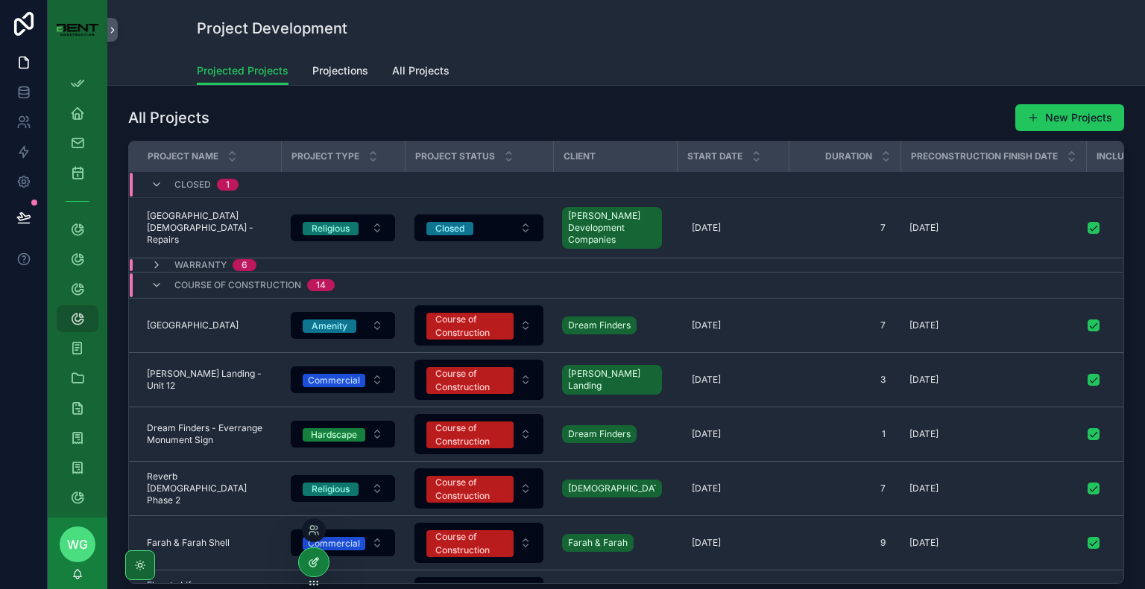
click at [320, 554] on div at bounding box center [314, 562] width 30 height 28
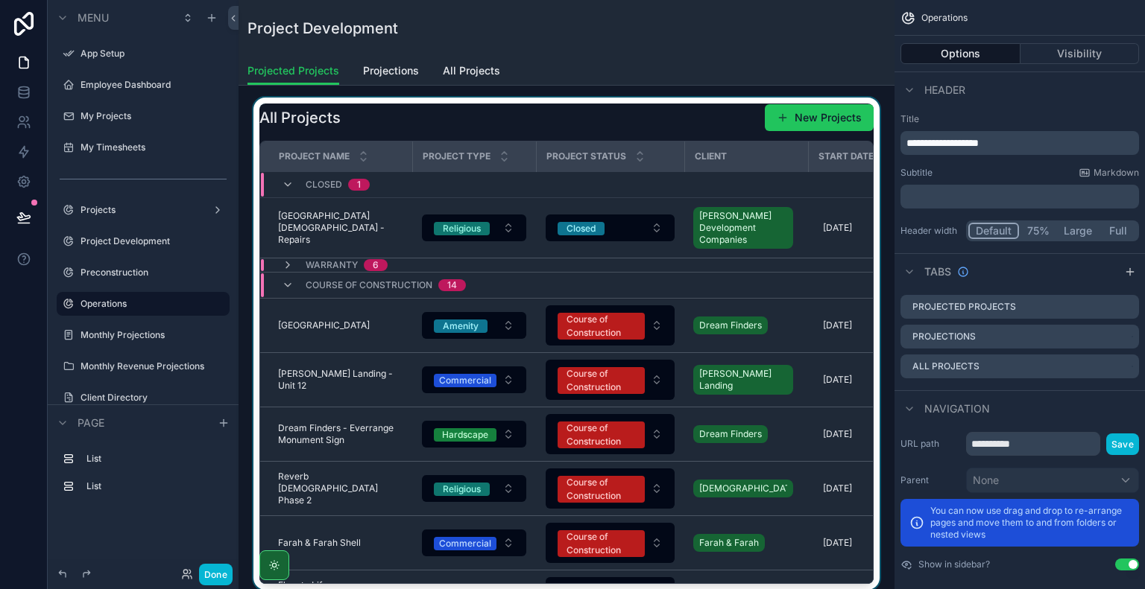
scroll to position [1, 0]
click at [598, 135] on div "scrollable content" at bounding box center [566, 344] width 632 height 493
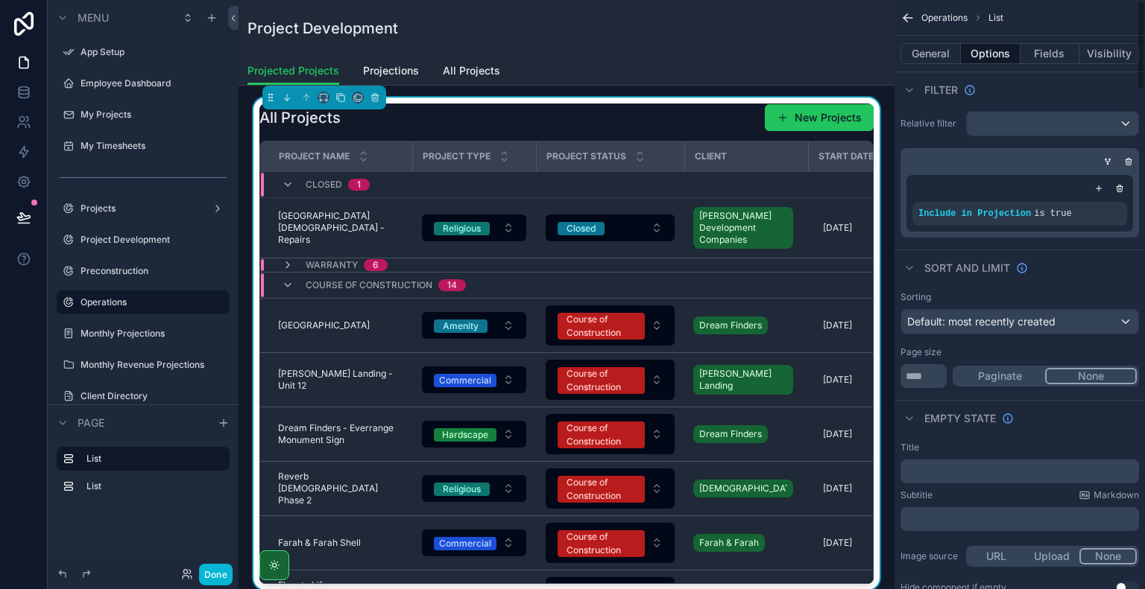
scroll to position [0, 0]
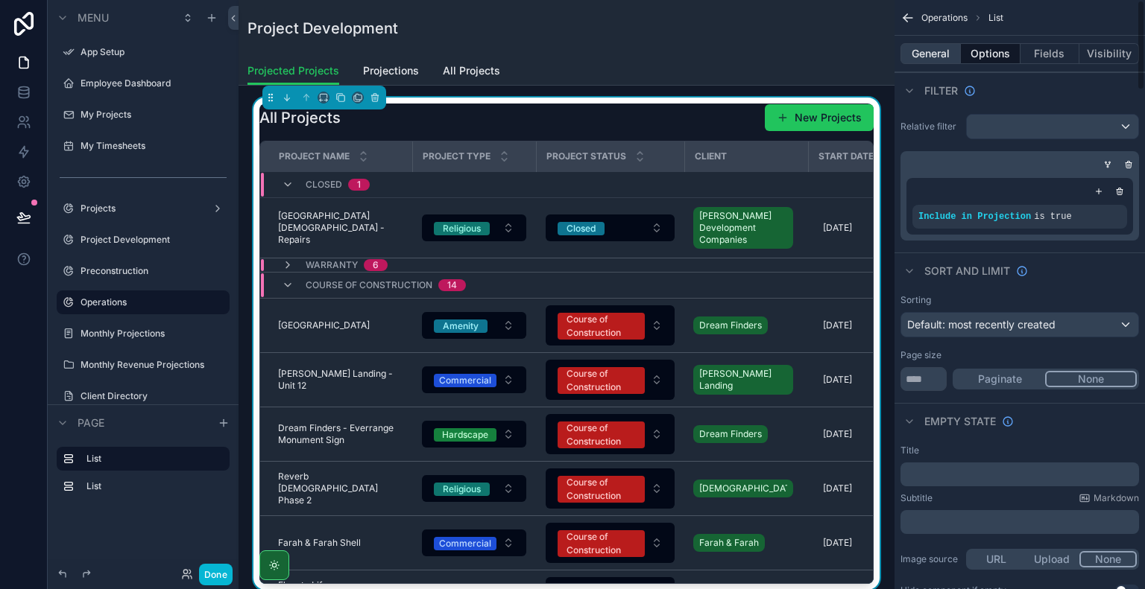
click at [936, 51] on button "General" at bounding box center [930, 53] width 60 height 21
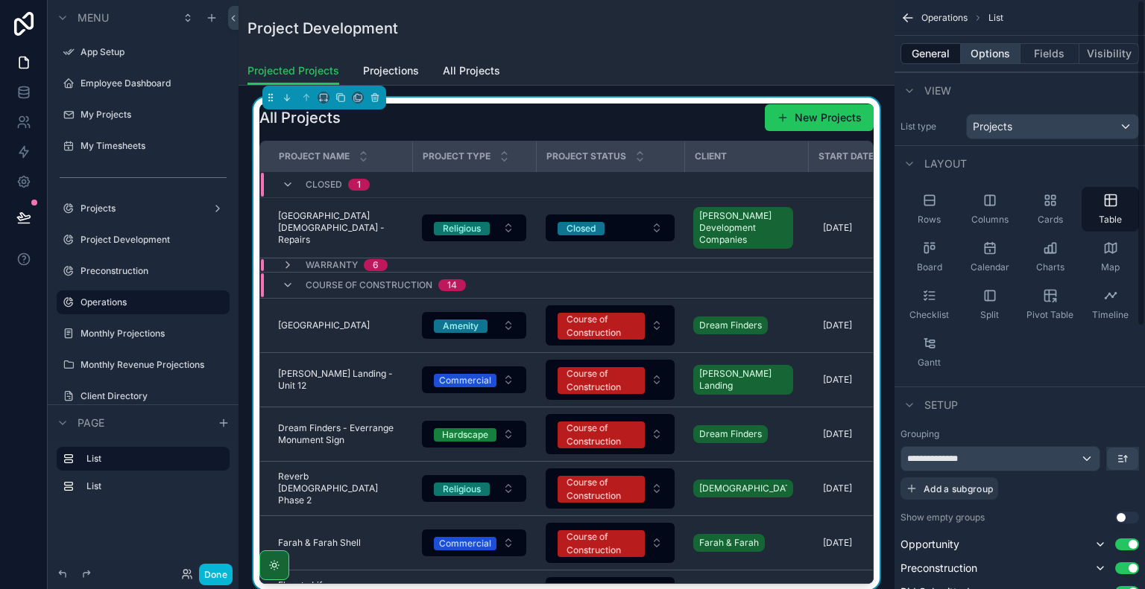
click at [975, 43] on button "Options" at bounding box center [991, 53] width 60 height 21
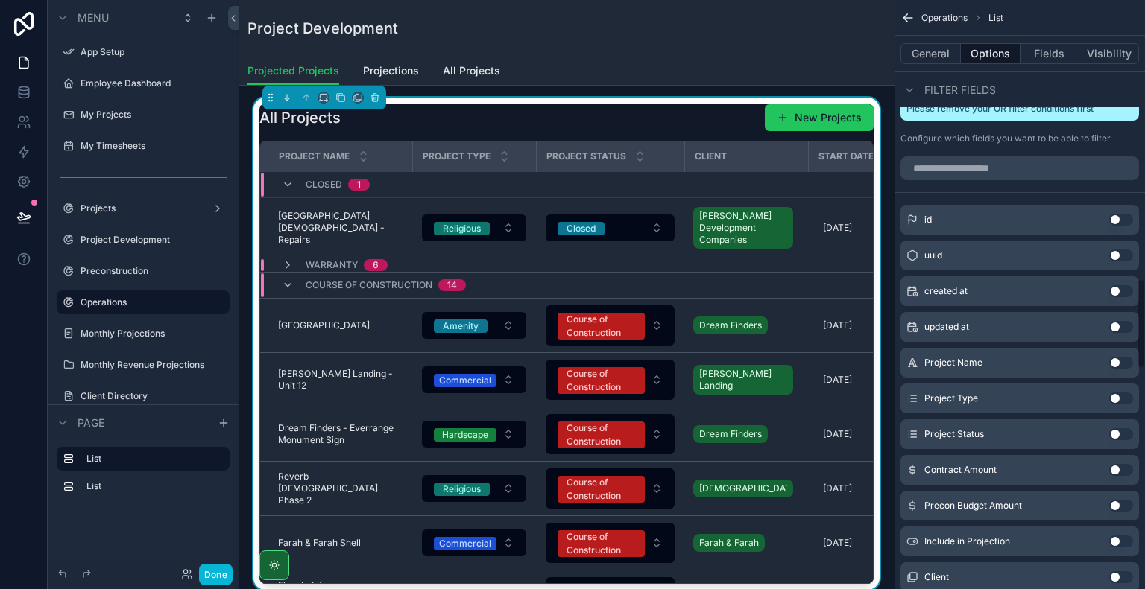
scroll to position [859, 0]
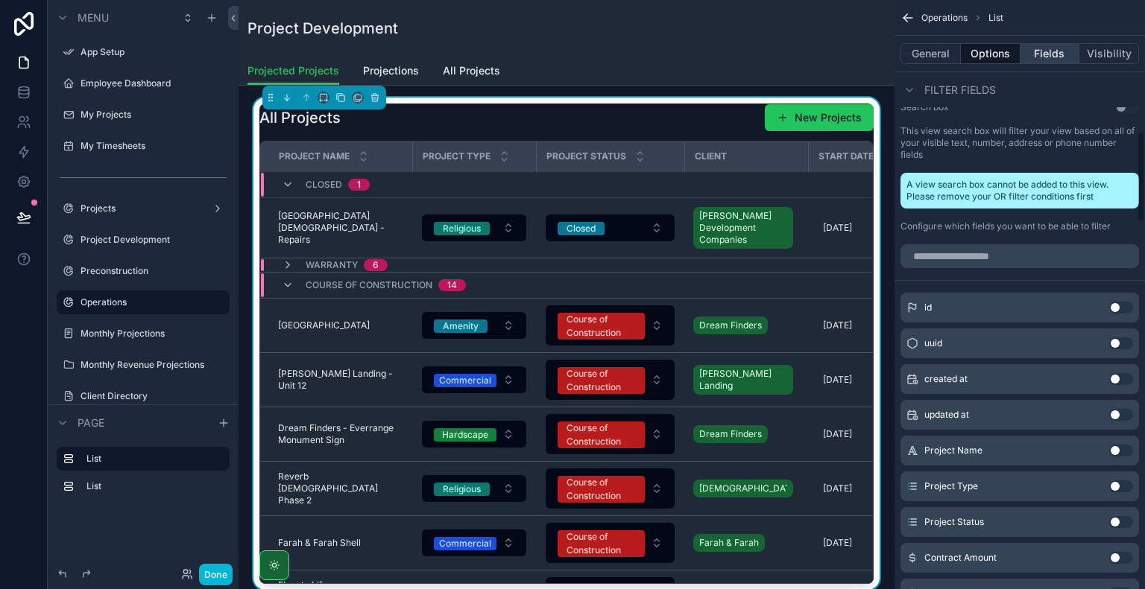
click at [1024, 56] on button "Fields" at bounding box center [1050, 53] width 60 height 21
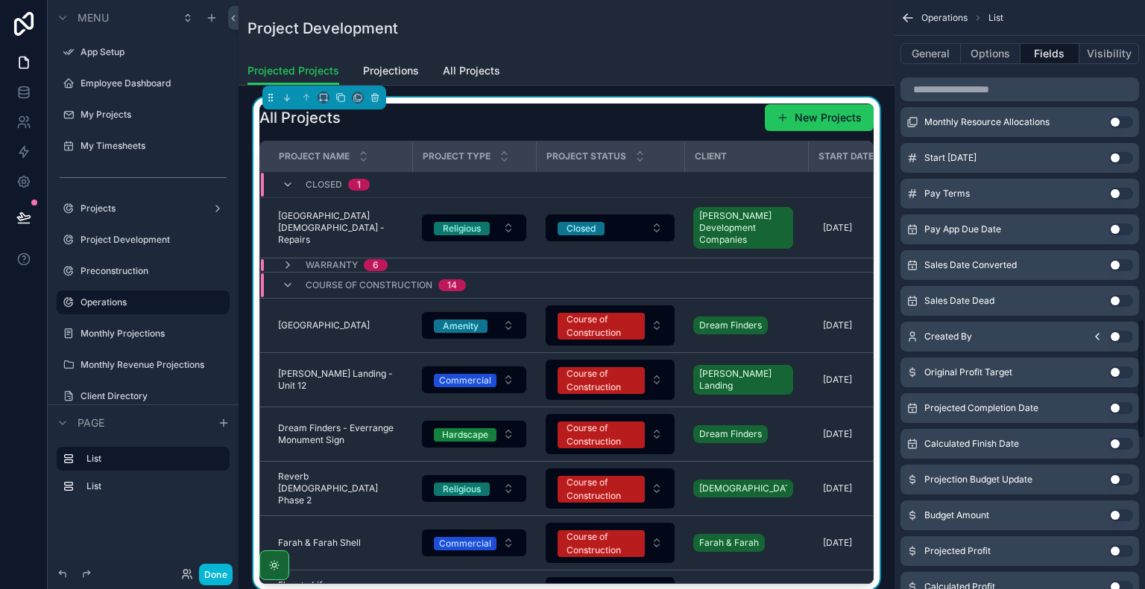
scroll to position [1639, 0]
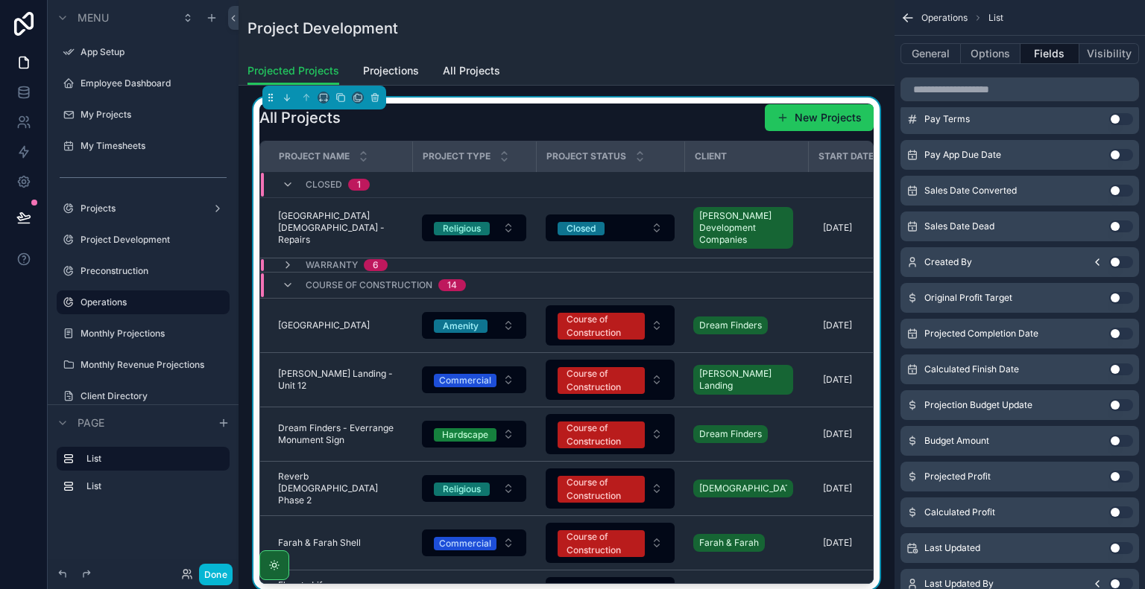
click at [1119, 408] on button "Use setting" at bounding box center [1121, 405] width 24 height 12
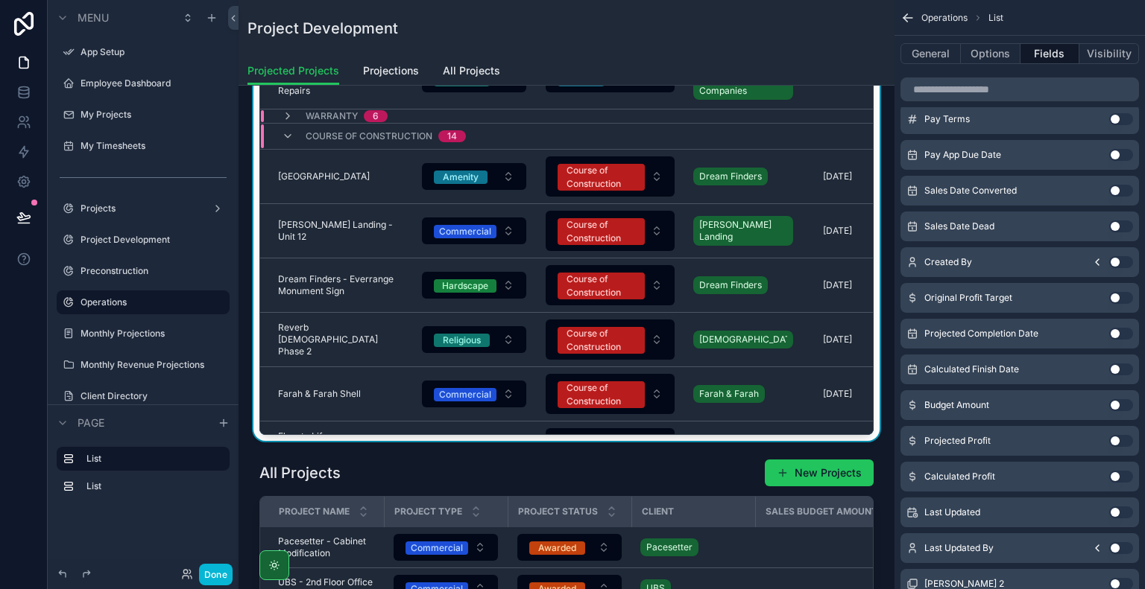
scroll to position [525, 0]
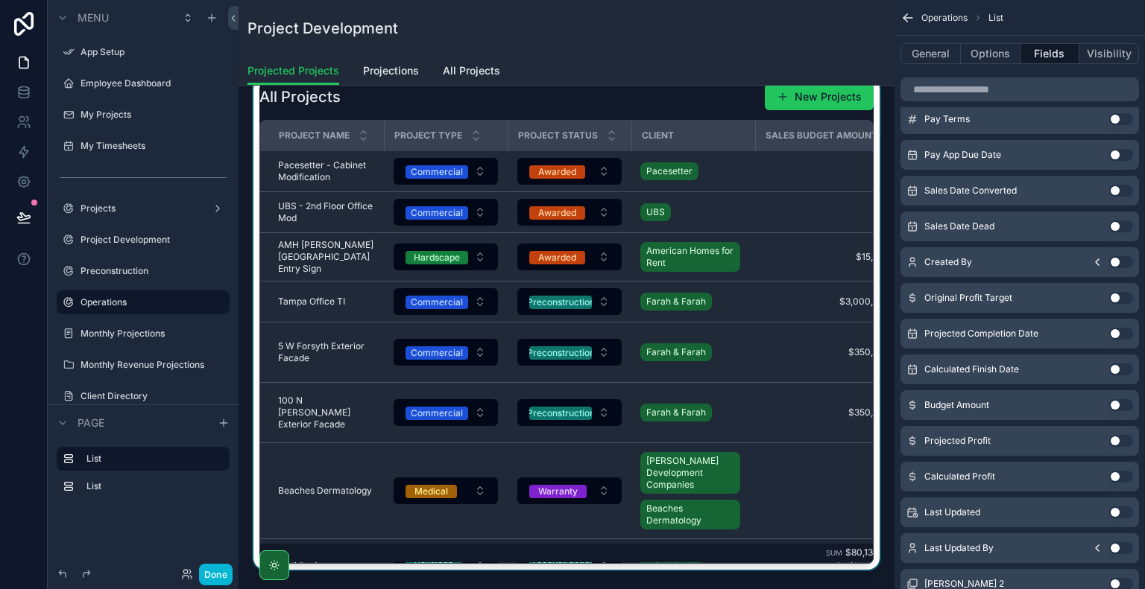
click at [531, 560] on div "scrollable content" at bounding box center [566, 323] width 632 height 493
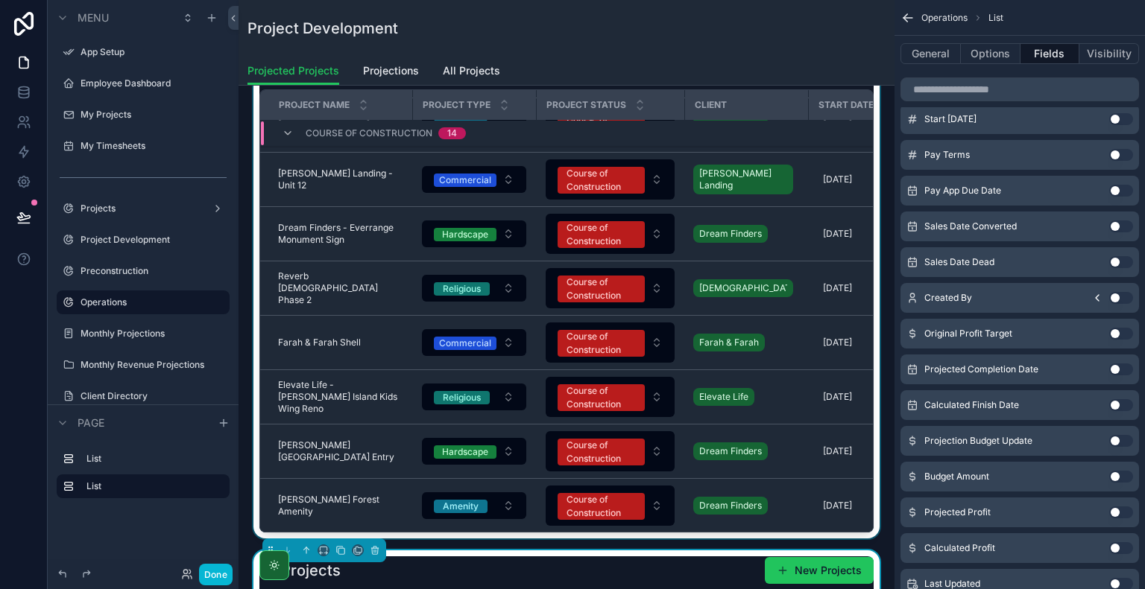
scroll to position [75, 0]
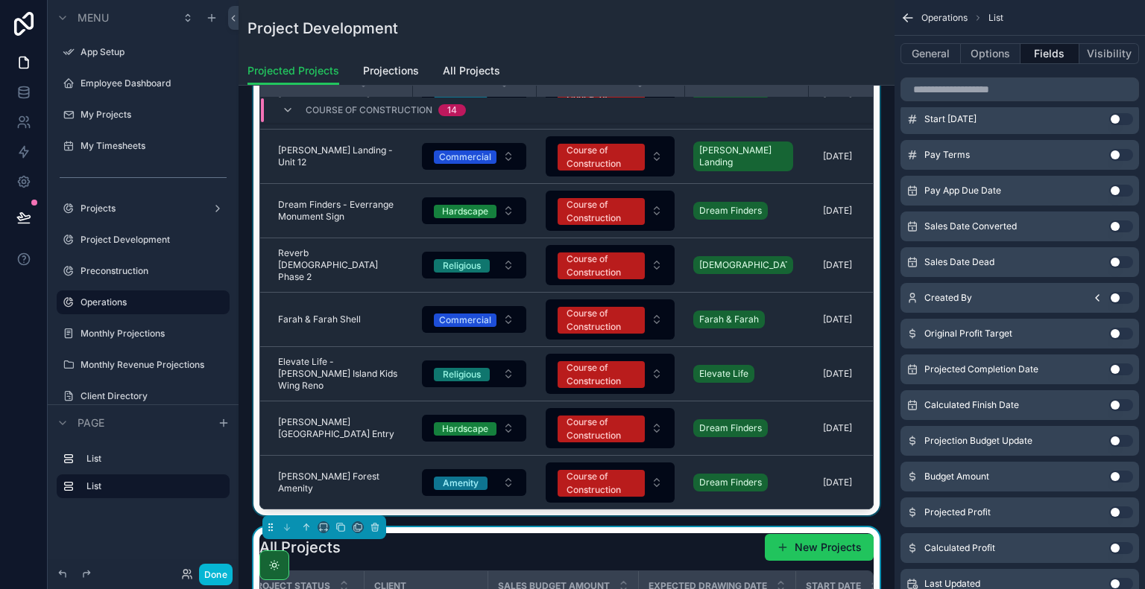
drag, startPoint x: 452, startPoint y: 509, endPoint x: 465, endPoint y: 509, distance: 13.4
click at [465, 509] on div "scrollable content" at bounding box center [566, 269] width 632 height 493
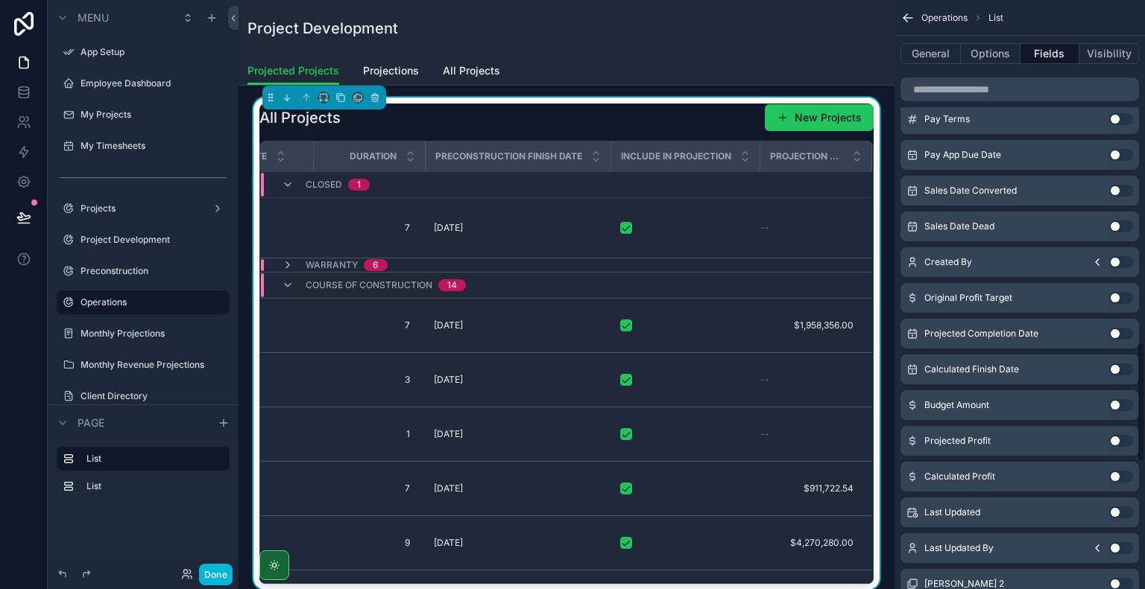
scroll to position [224, 610]
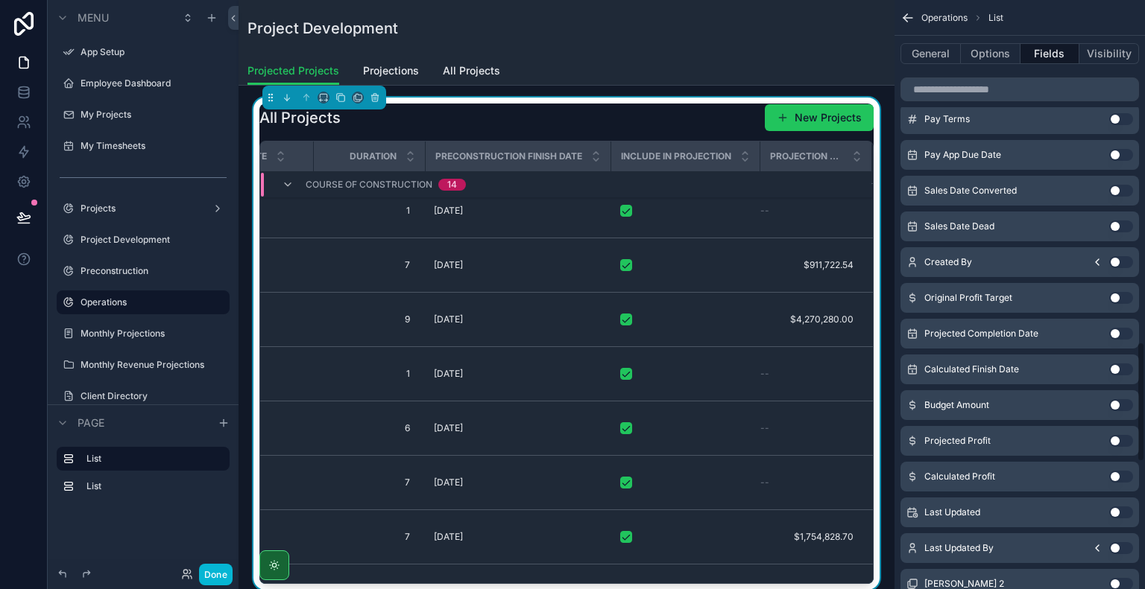
click at [903, 14] on icon "scrollable content" at bounding box center [907, 17] width 15 height 15
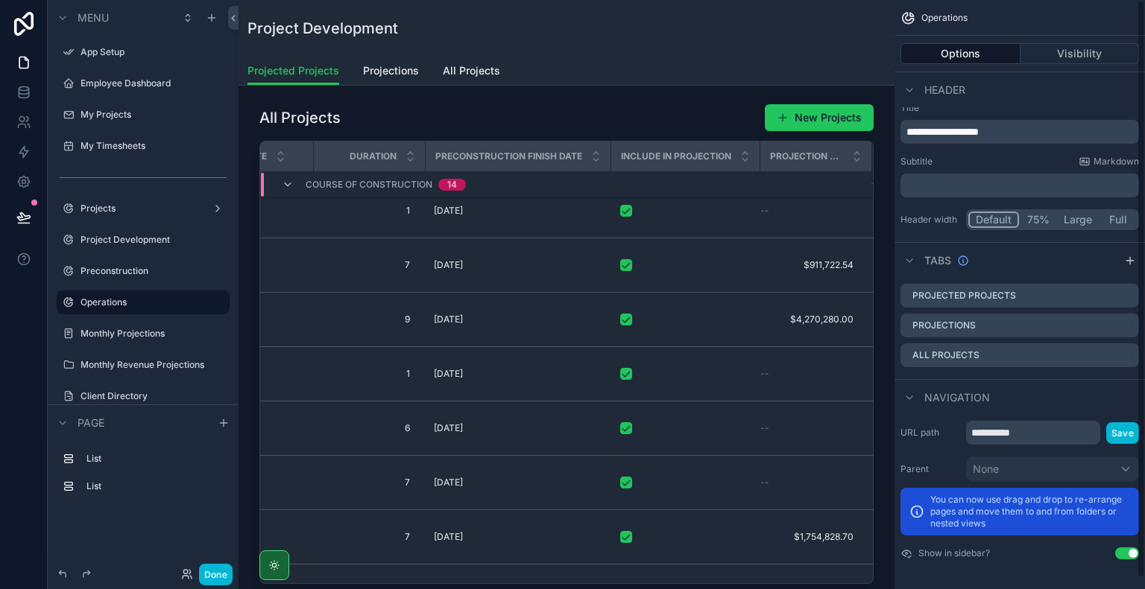
scroll to position [0, 0]
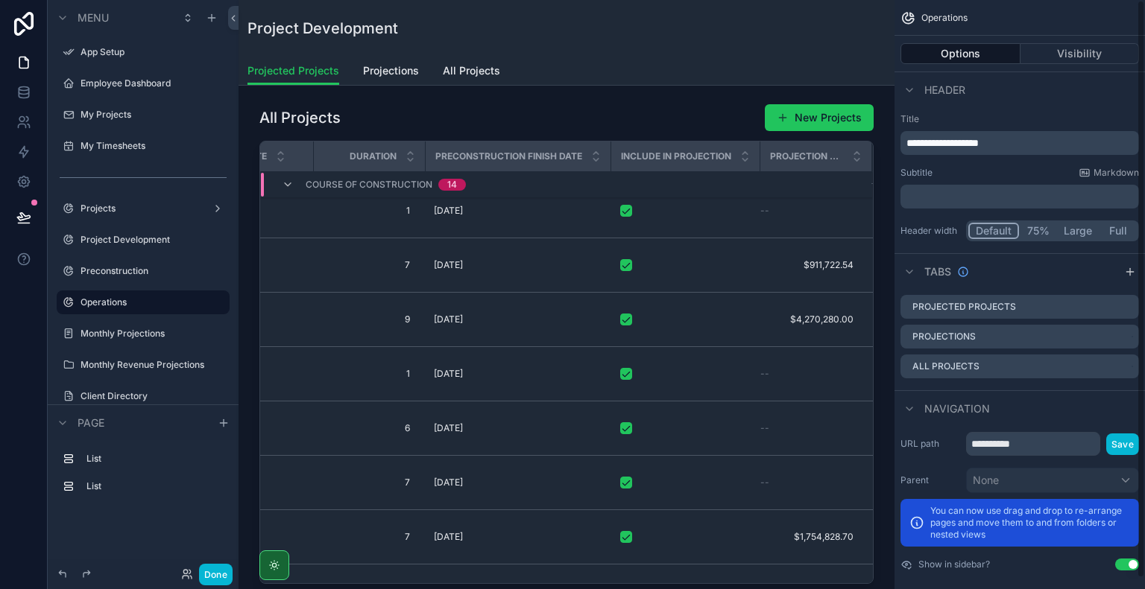
click at [905, 19] on icon "scrollable content" at bounding box center [907, 17] width 15 height 15
drag, startPoint x: 216, startPoint y: 570, endPoint x: 1144, endPoint y: 275, distance: 973.6
click at [216, 572] on button "Done" at bounding box center [216, 575] width 34 height 22
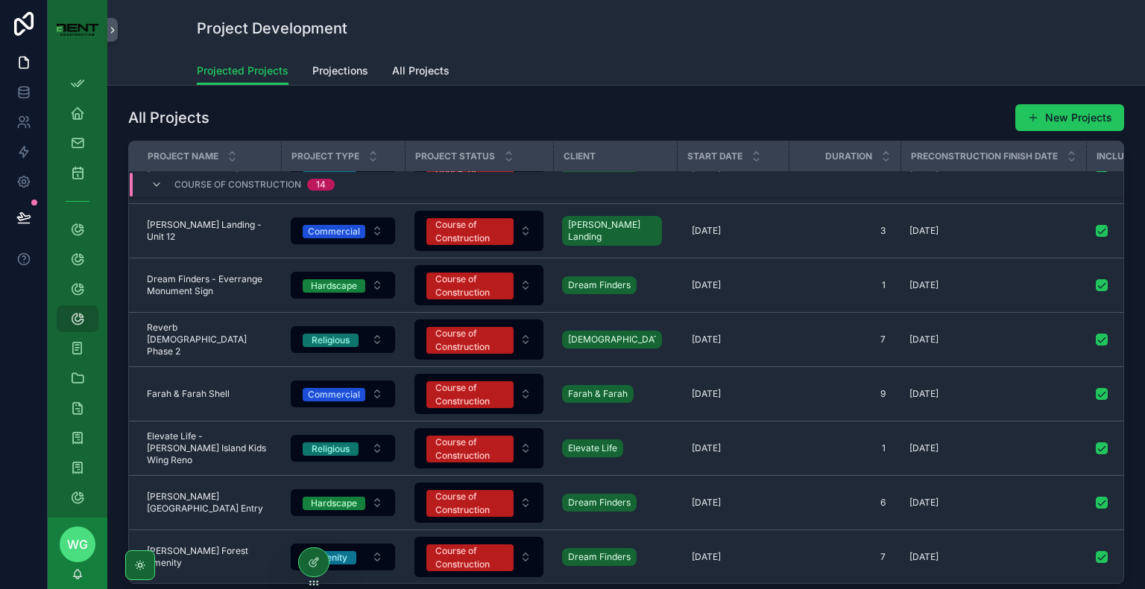
scroll to position [149, 230]
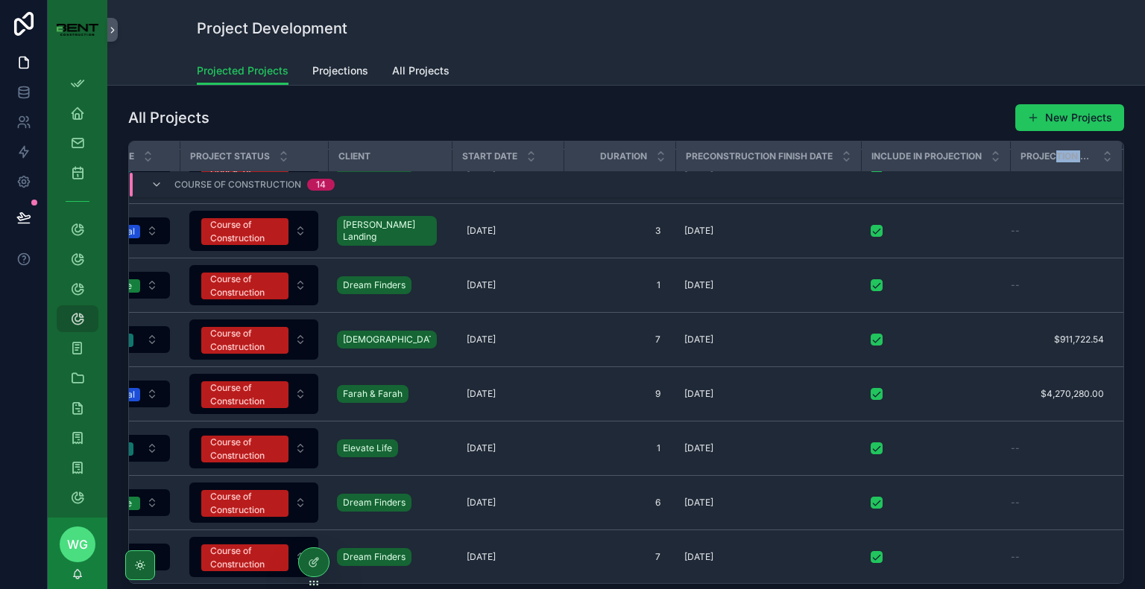
drag, startPoint x: 1040, startPoint y: 157, endPoint x: 638, endPoint y: 139, distance: 402.1
click at [638, 139] on div "All Projects New Projects Project Name Project Type Project Status Client Start…" at bounding box center [626, 344] width 996 height 481
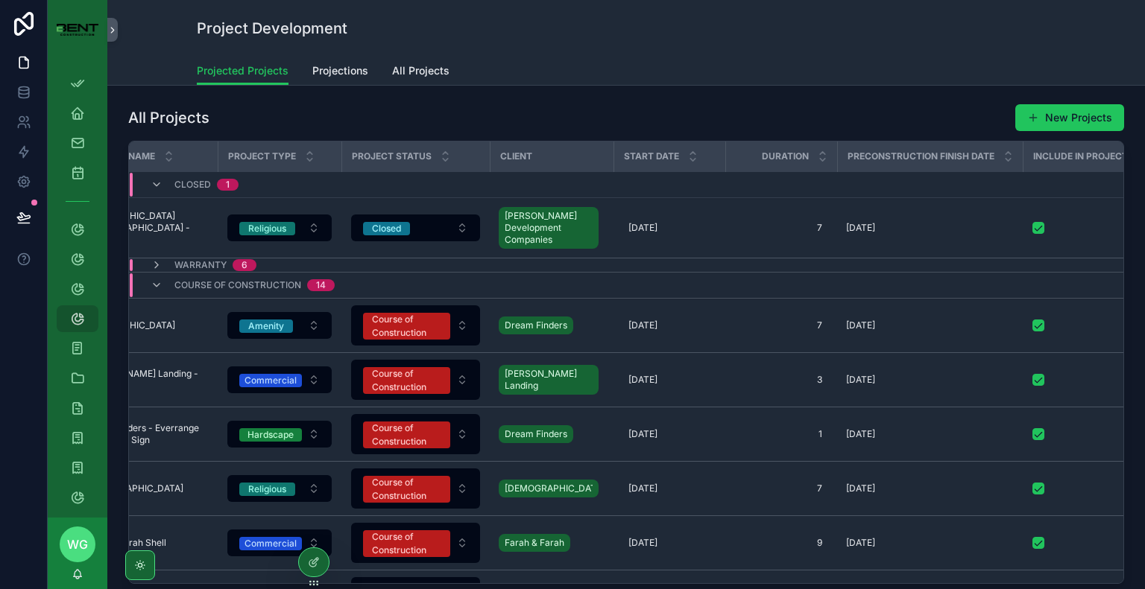
scroll to position [0, 0]
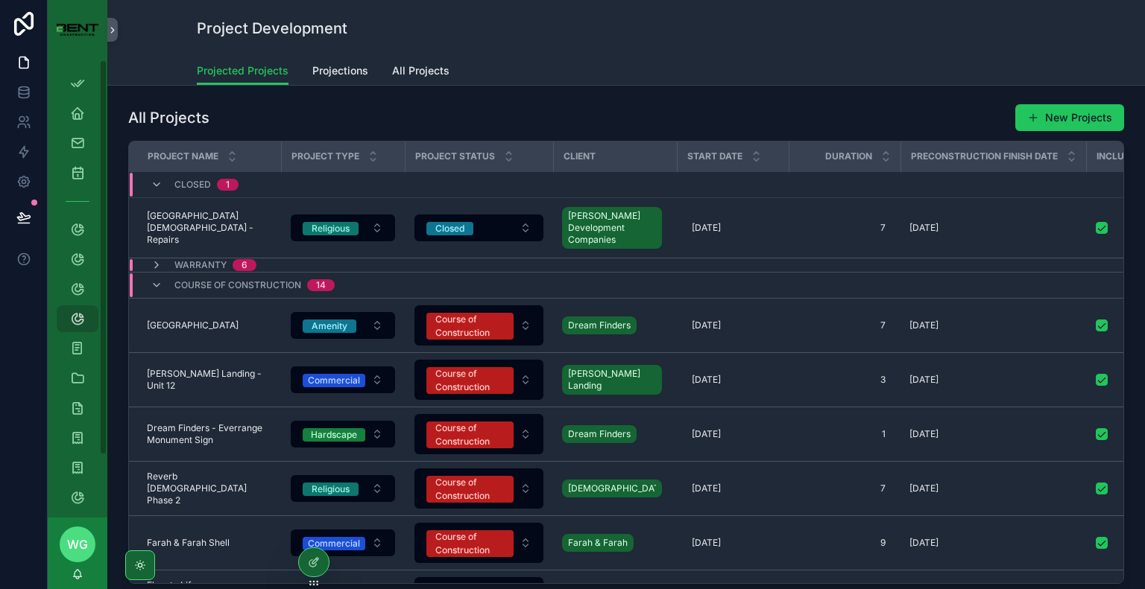
click at [149, 187] on div "Closed 1" at bounding box center [195, 185] width 124 height 24
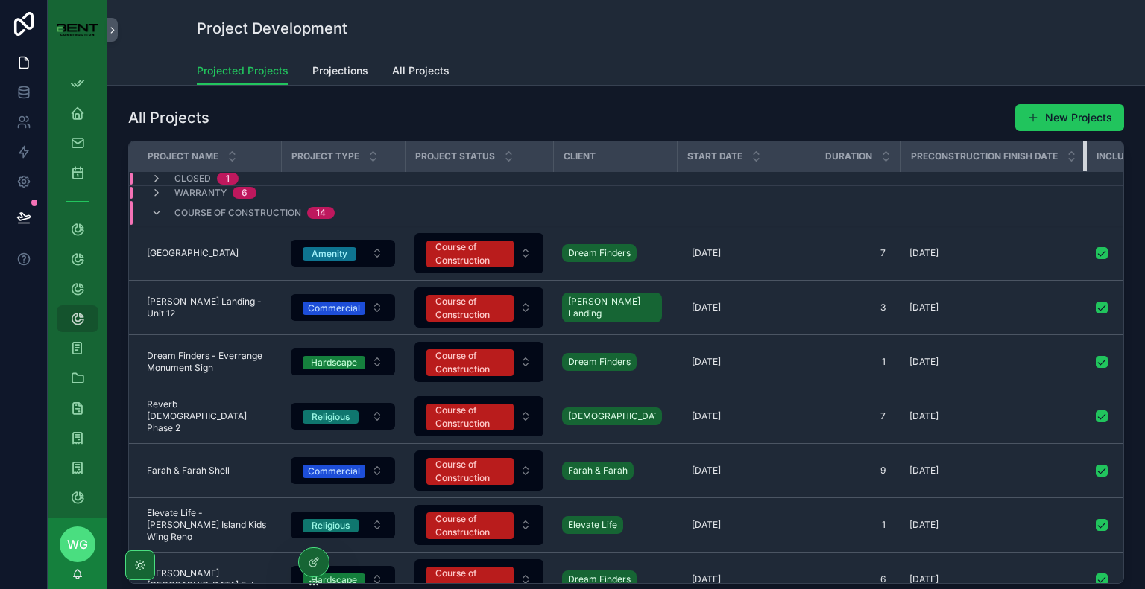
drag, startPoint x: 1073, startPoint y: 160, endPoint x: 937, endPoint y: 162, distance: 135.6
click at [937, 162] on th "Preconstruction Finish Date" at bounding box center [993, 157] width 186 height 31
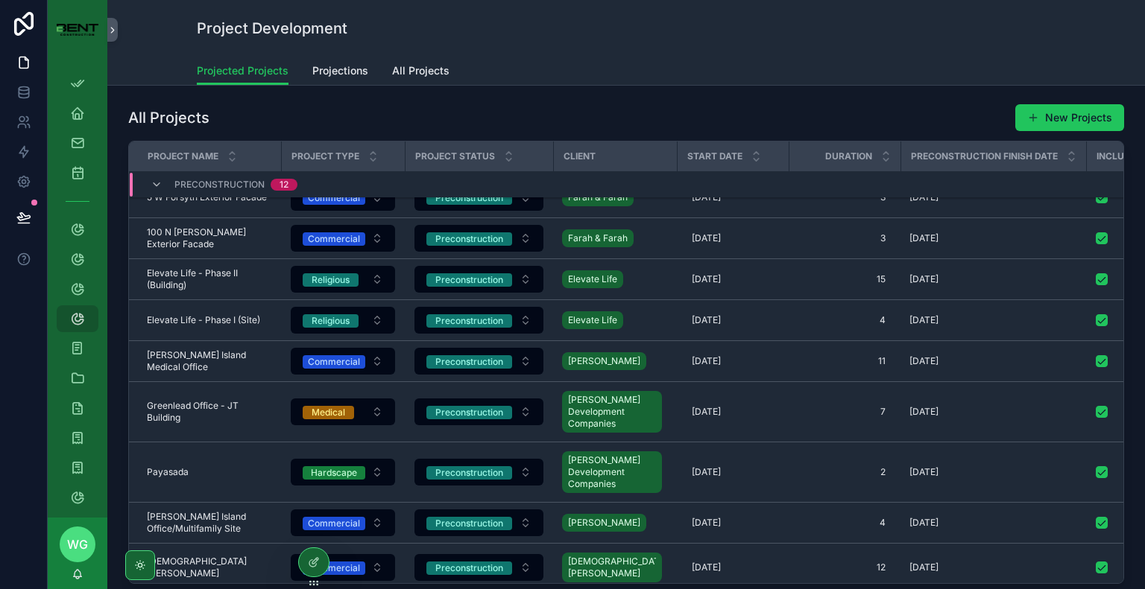
scroll to position [1338, 0]
click at [411, 67] on span "All Projects" at bounding box center [420, 70] width 57 height 15
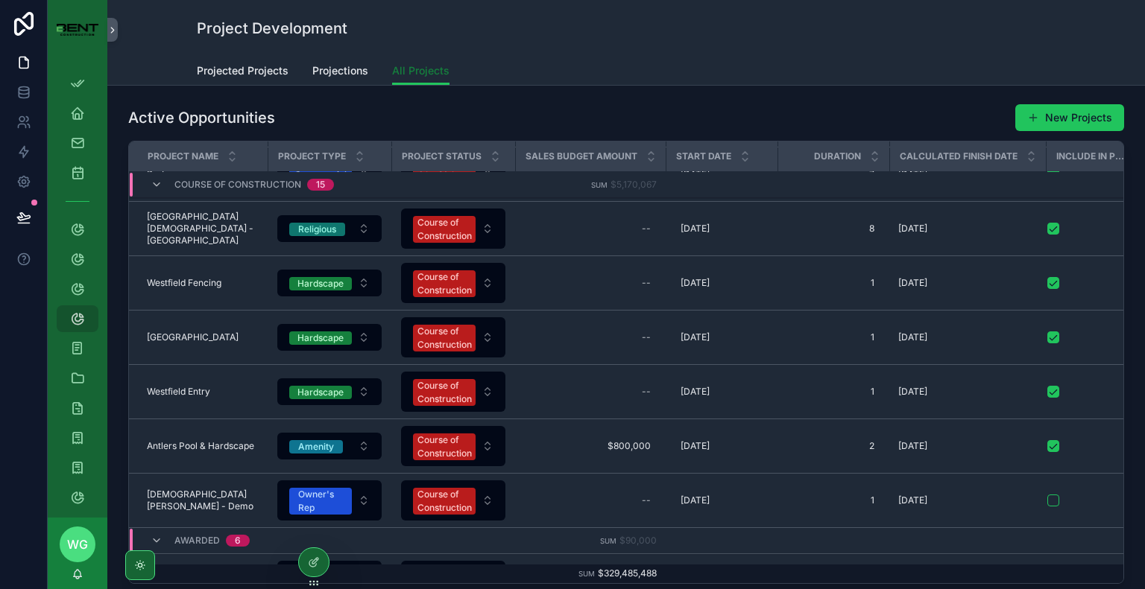
scroll to position [442, 0]
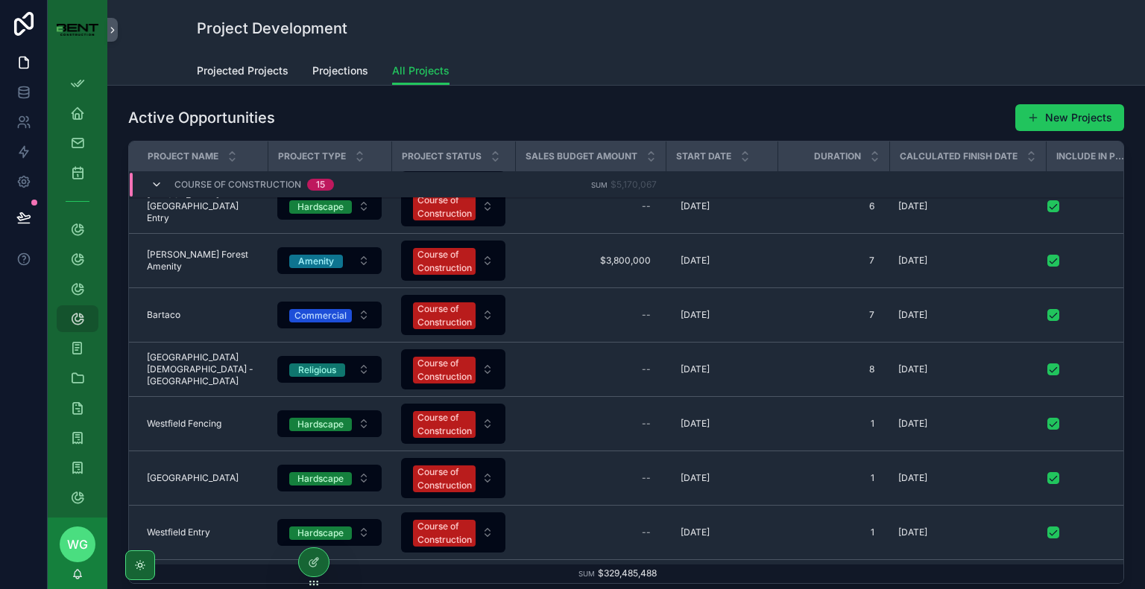
click at [156, 184] on icon "scrollable content" at bounding box center [157, 185] width 12 height 12
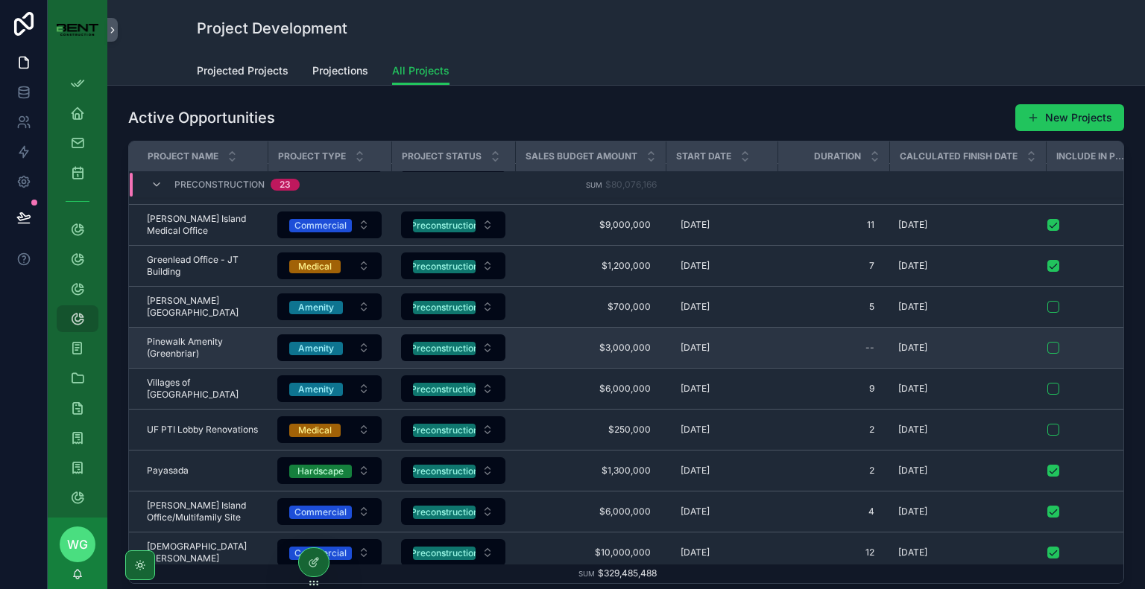
scroll to position [1598, 0]
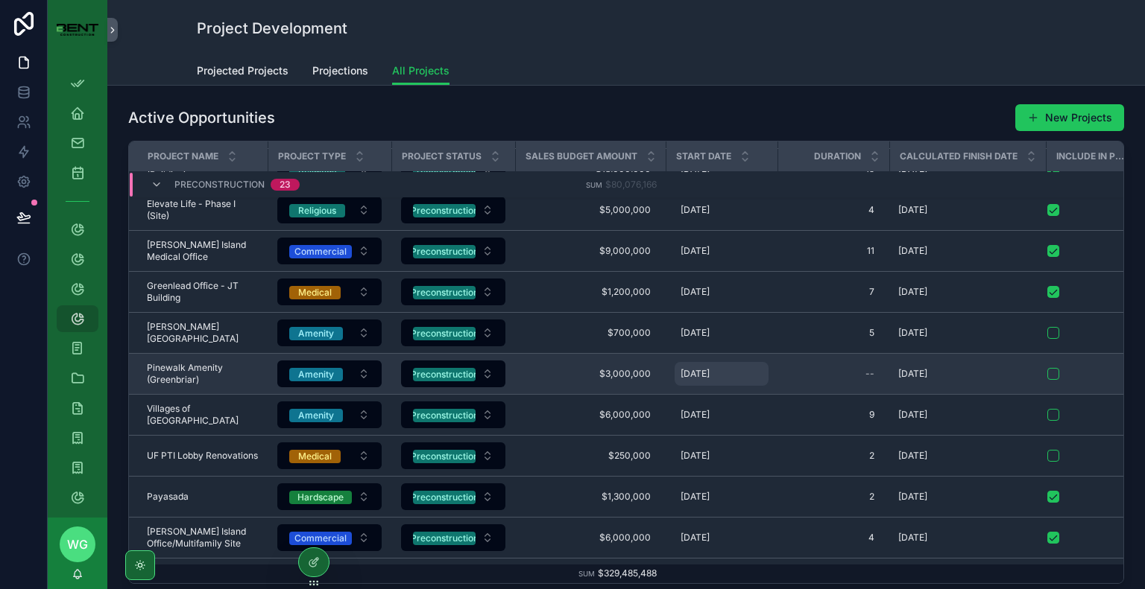
click at [708, 373] on span "[DATE]" at bounding box center [694, 374] width 29 height 12
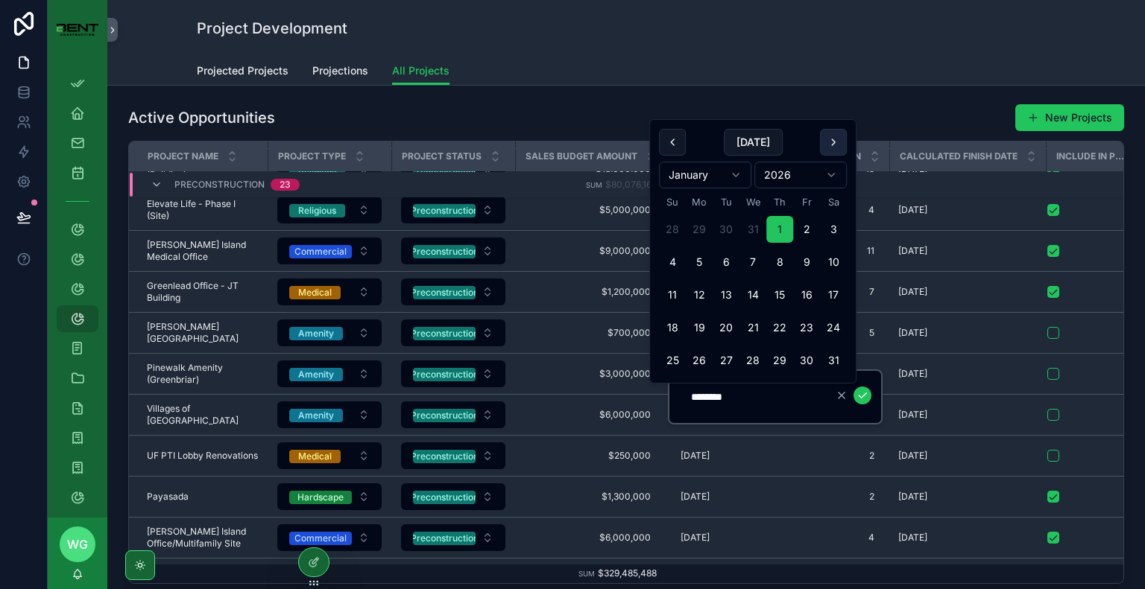
click at [842, 145] on button "scrollable content" at bounding box center [833, 142] width 27 height 27
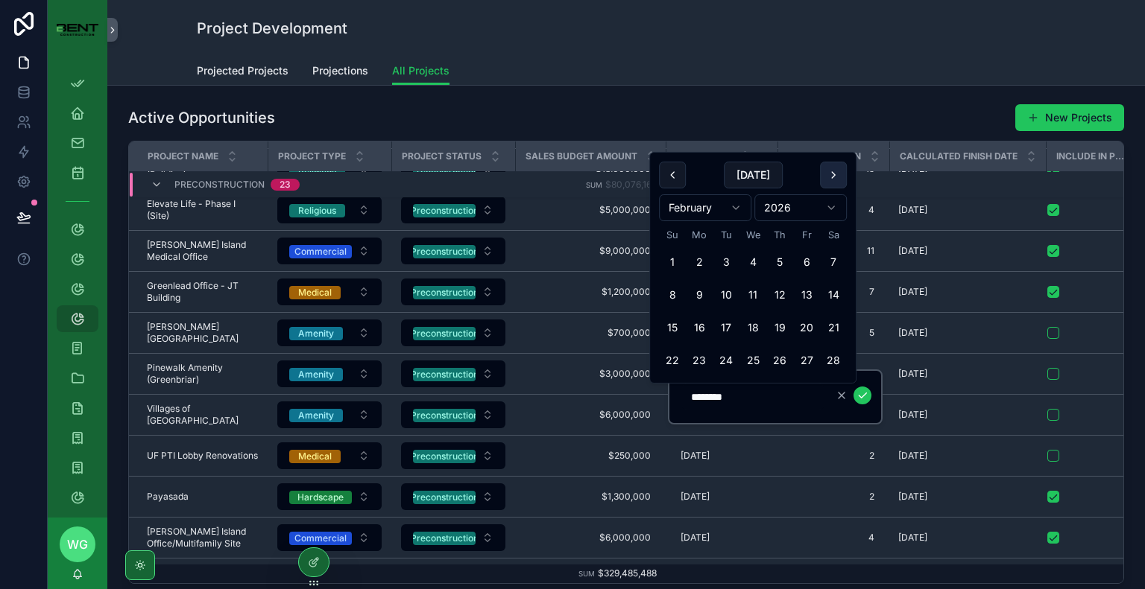
click at [834, 180] on button "scrollable content" at bounding box center [833, 175] width 27 height 27
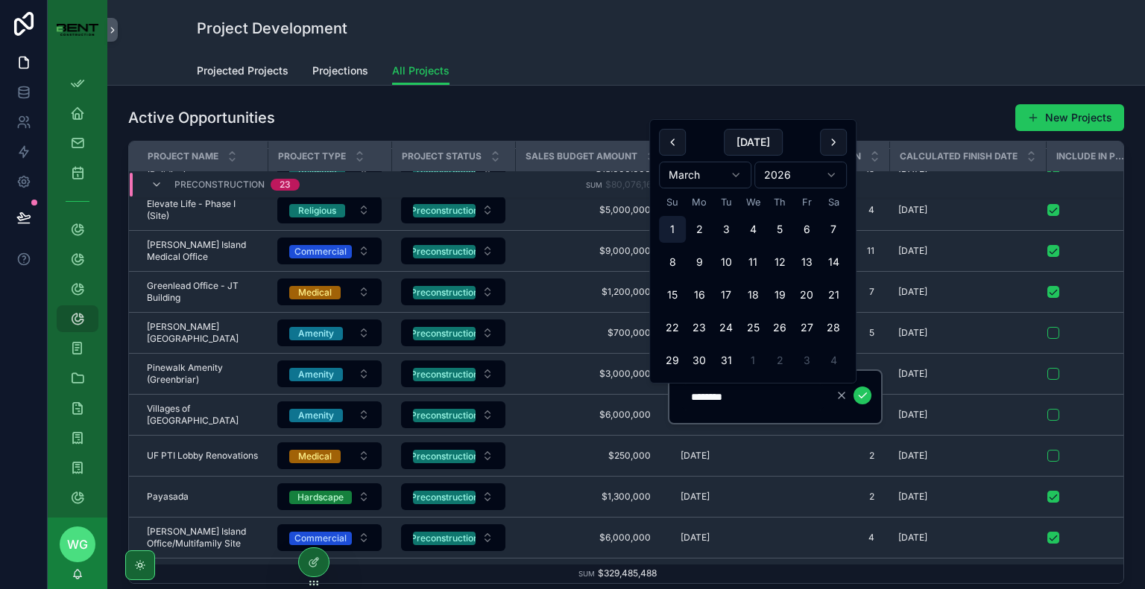
click at [663, 232] on button "1" at bounding box center [672, 229] width 27 height 27
type input "********"
click at [861, 399] on icon "scrollable content" at bounding box center [862, 396] width 12 height 12
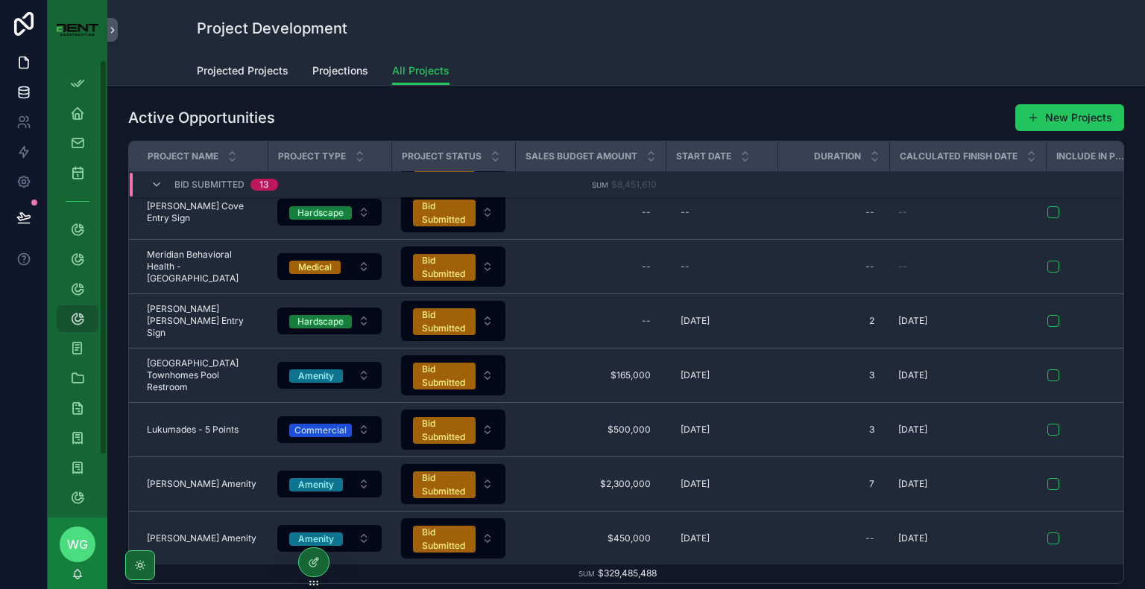
scroll to position [528, 0]
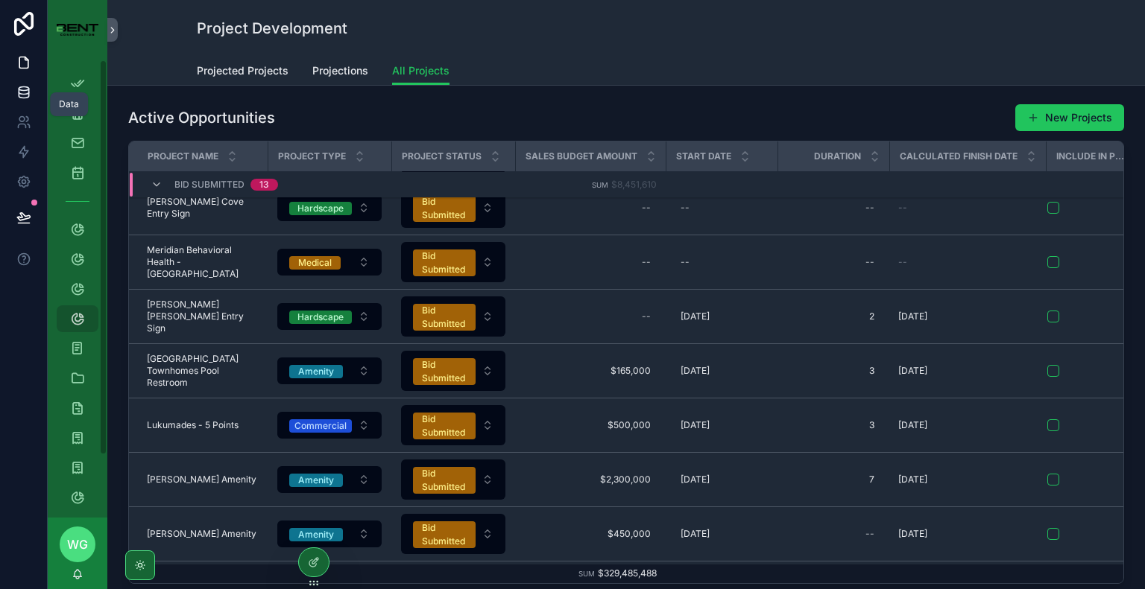
click at [15, 98] on link at bounding box center [23, 93] width 47 height 30
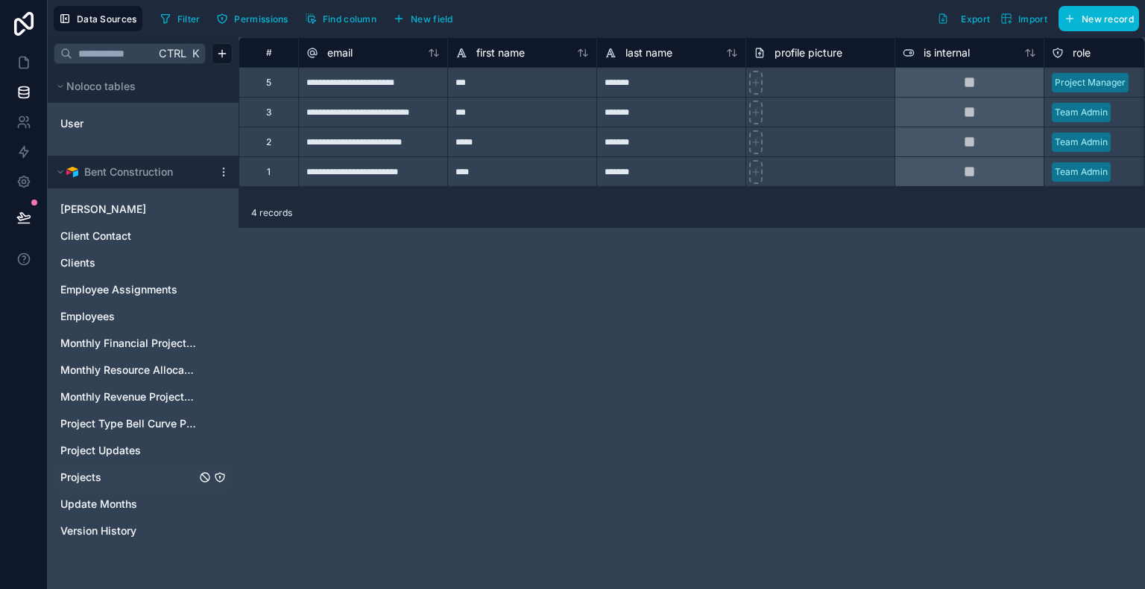
click at [103, 470] on link "Projects" at bounding box center [128, 477] width 136 height 15
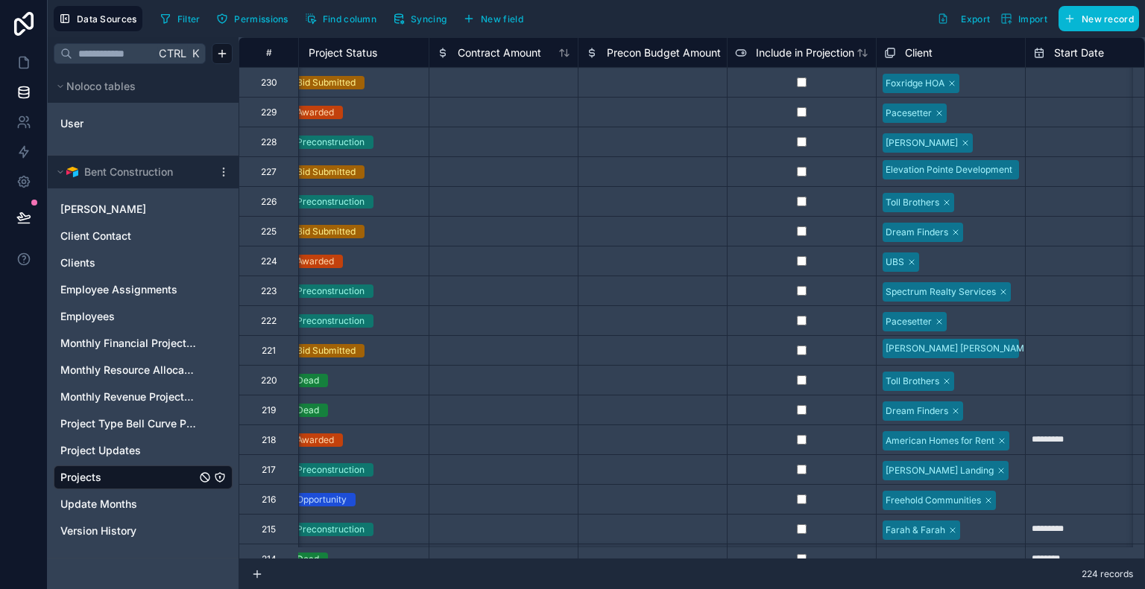
scroll to position [0, 340]
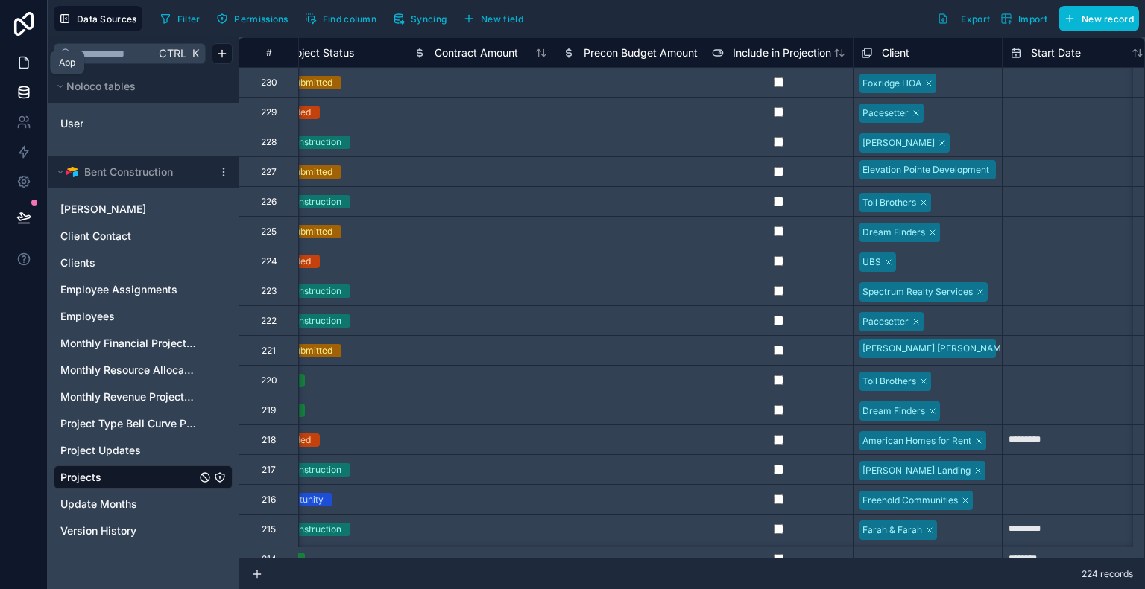
click at [28, 62] on icon at bounding box center [23, 62] width 9 height 11
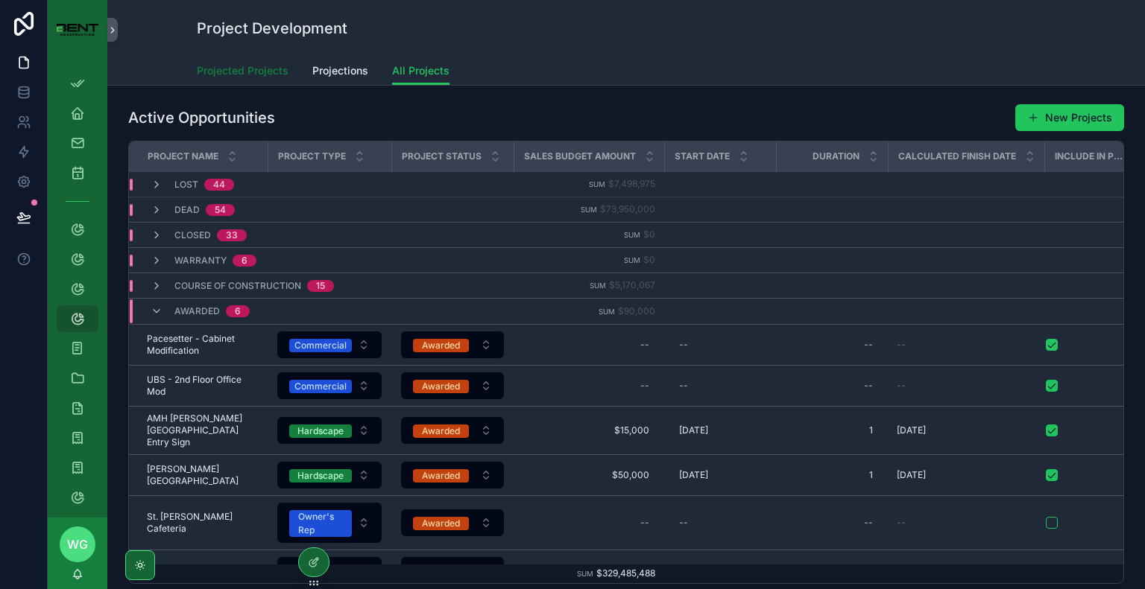
click at [229, 81] on link "Projected Projects" at bounding box center [243, 72] width 92 height 30
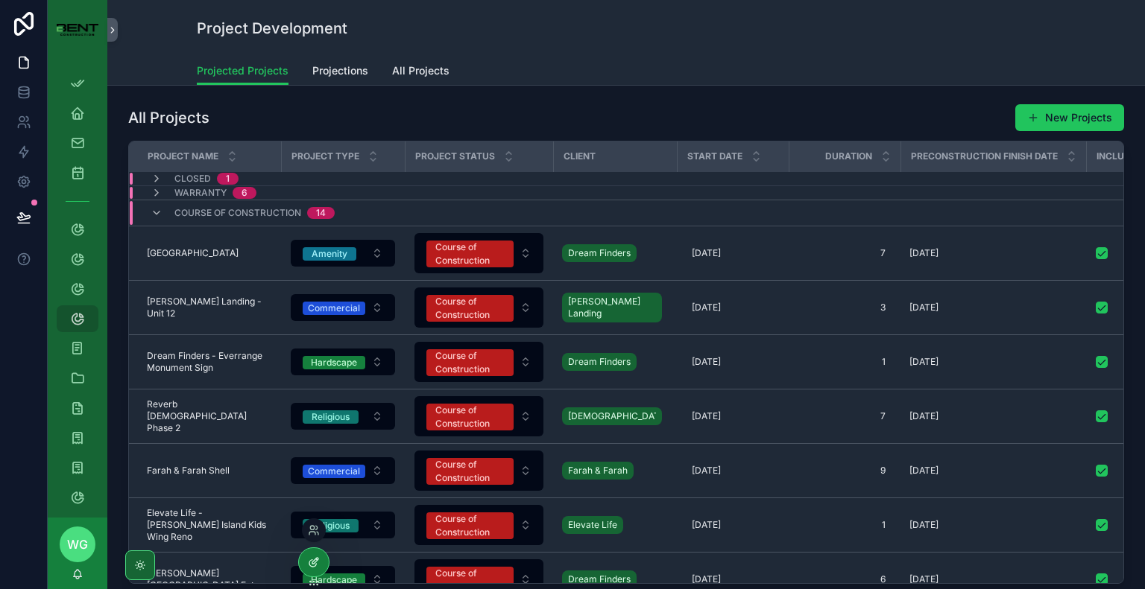
click at [306, 555] on div at bounding box center [314, 562] width 30 height 28
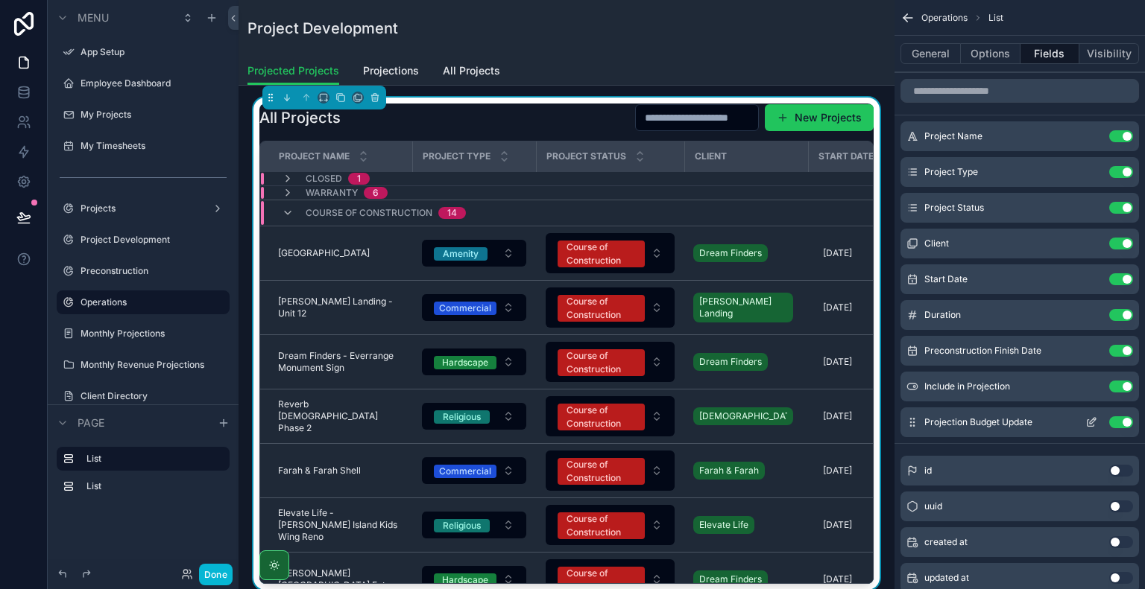
click at [1113, 421] on button "Use setting" at bounding box center [1121, 423] width 24 height 12
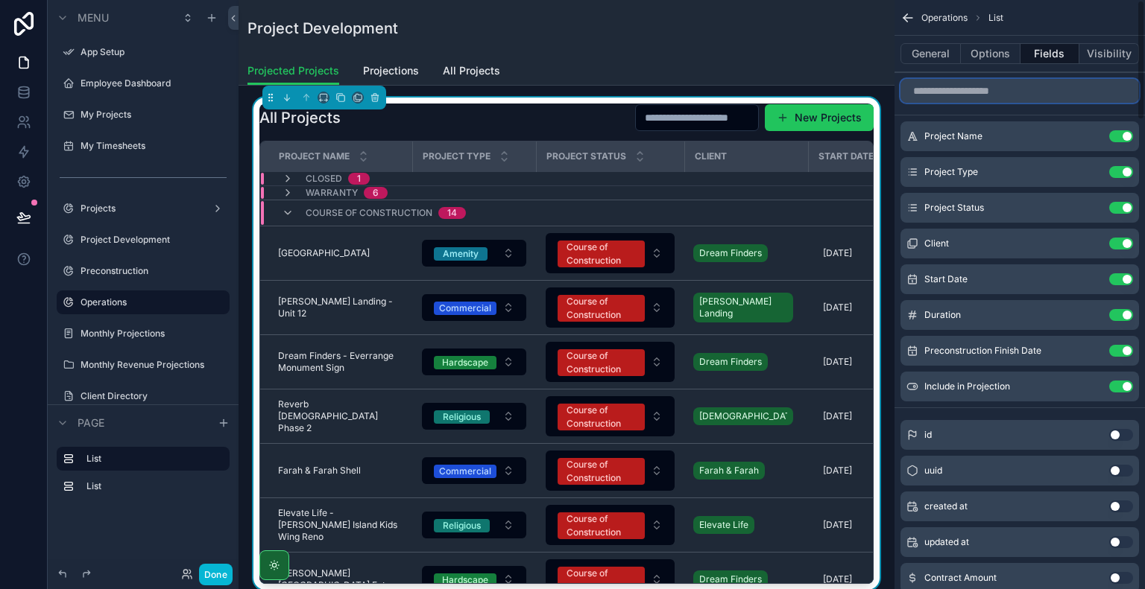
click at [971, 86] on input "scrollable content" at bounding box center [1019, 91] width 238 height 24
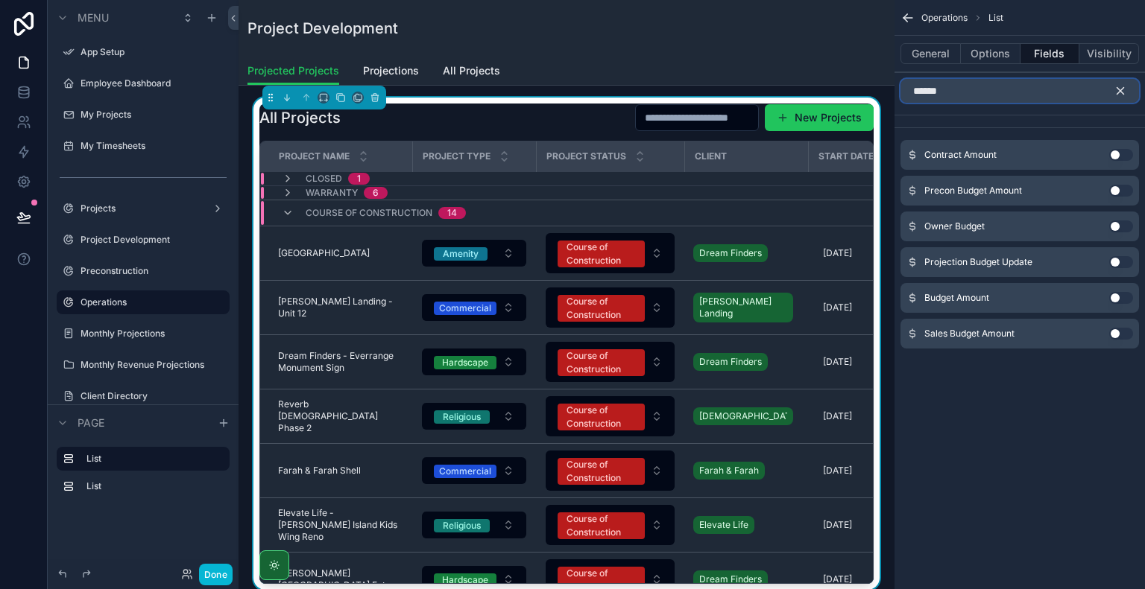
type input "******"
click at [1118, 303] on div "Budget Amount Use setting" at bounding box center [1019, 298] width 238 height 30
click at [1115, 296] on button "Use setting" at bounding box center [1121, 298] width 24 height 12
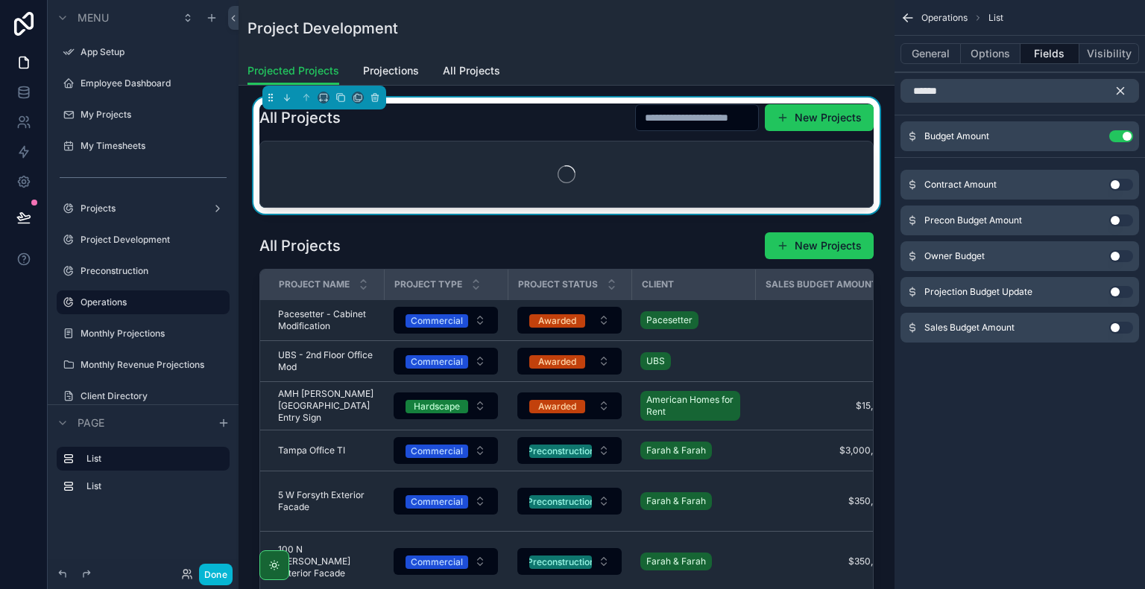
click at [1025, 424] on div "Operations List General Options Fields Visibility ****** Budget Amount Use sett…" at bounding box center [1019, 294] width 250 height 589
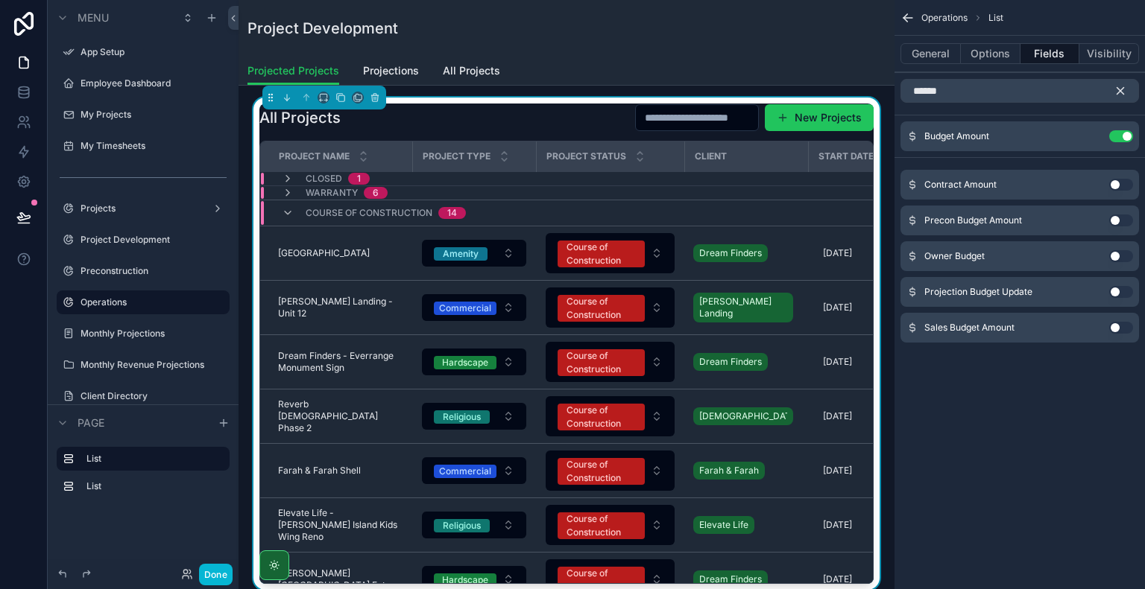
click at [912, 20] on icon "scrollable content" at bounding box center [907, 17] width 15 height 15
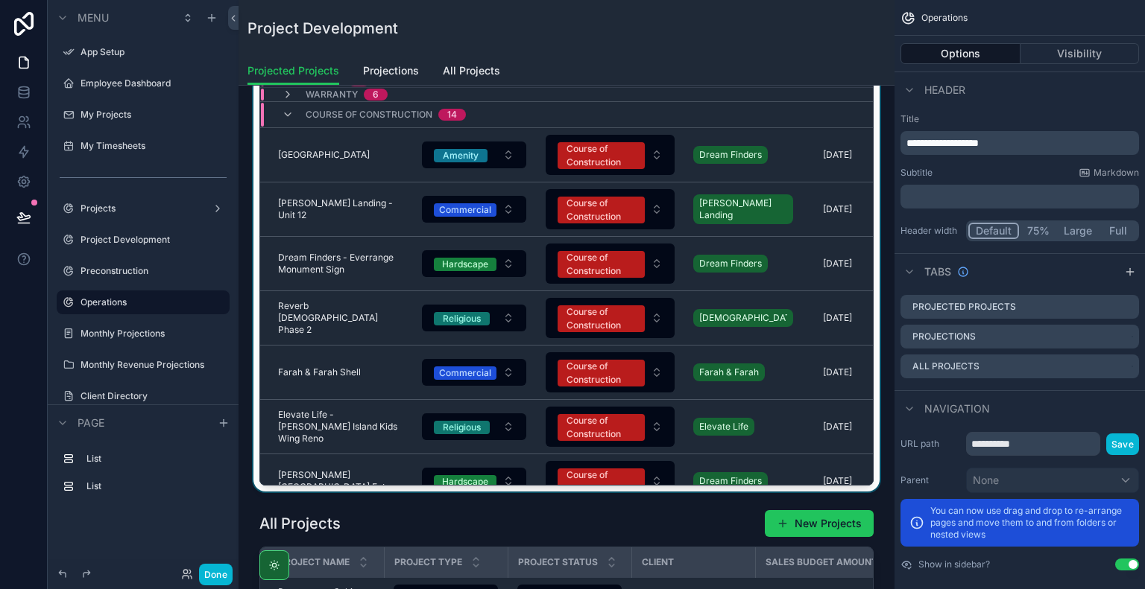
scroll to position [75, 0]
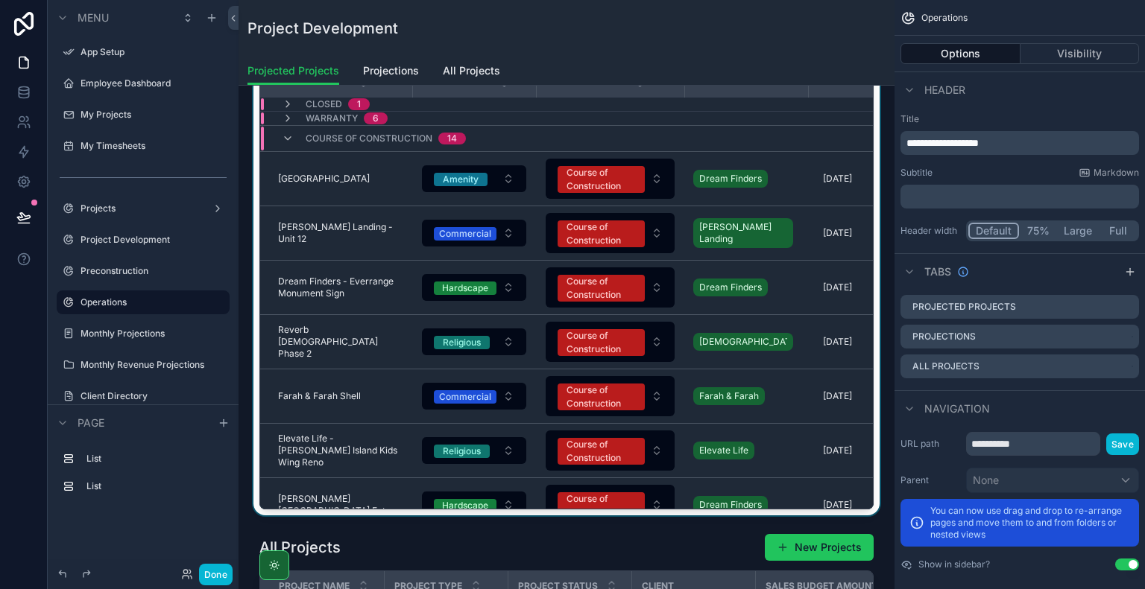
drag, startPoint x: 525, startPoint y: 505, endPoint x: 545, endPoint y: 506, distance: 20.2
click at [545, 506] on div "scrollable content" at bounding box center [566, 269] width 632 height 493
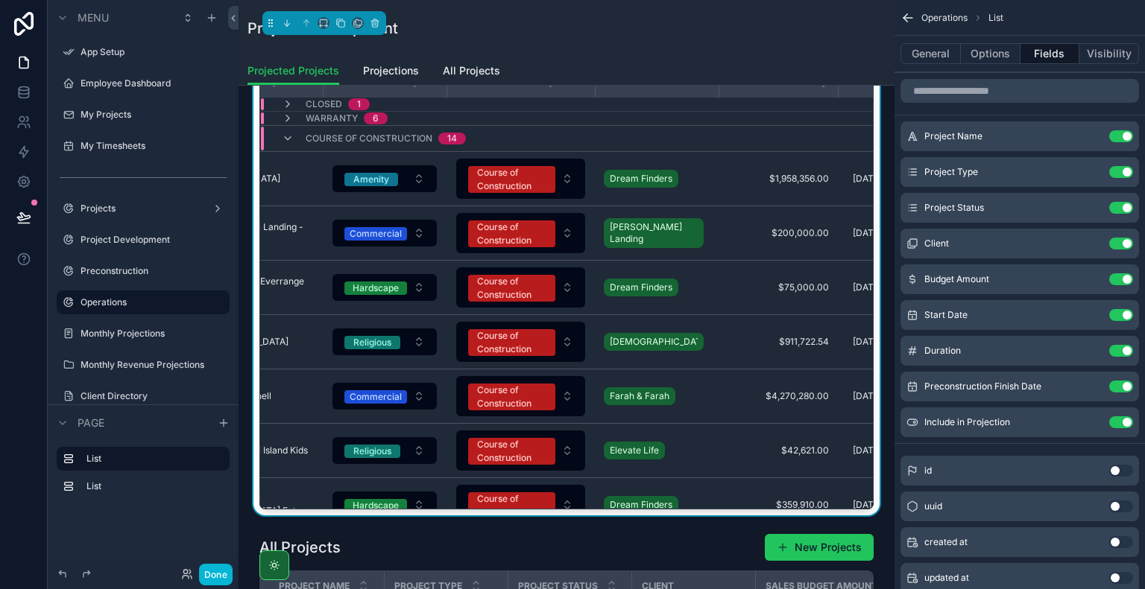
scroll to position [0, 96]
